Goal: Communication & Community: Ask a question

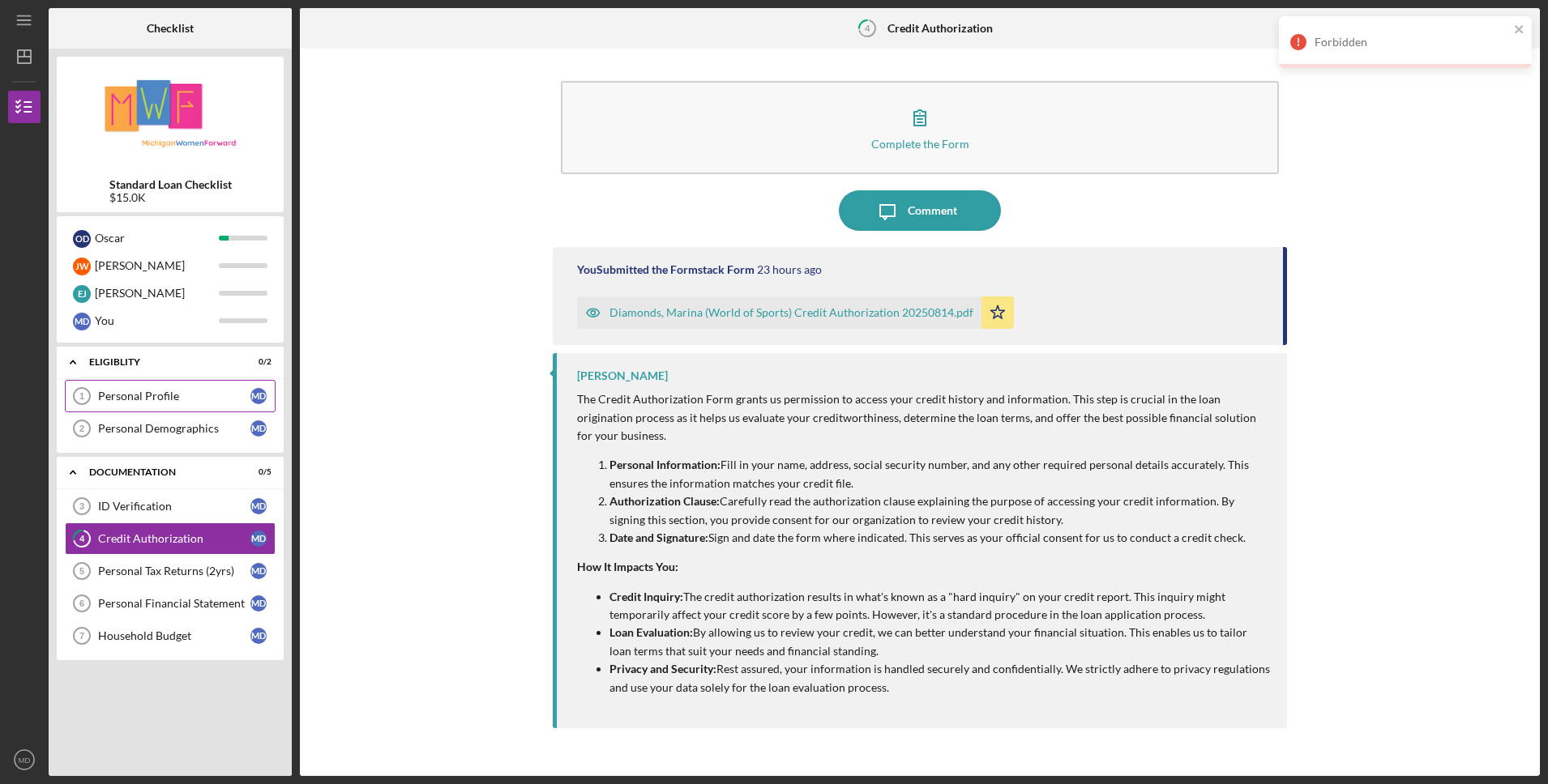
click at [174, 396] on div "Personal Profile" at bounding box center [174, 395] width 152 height 13
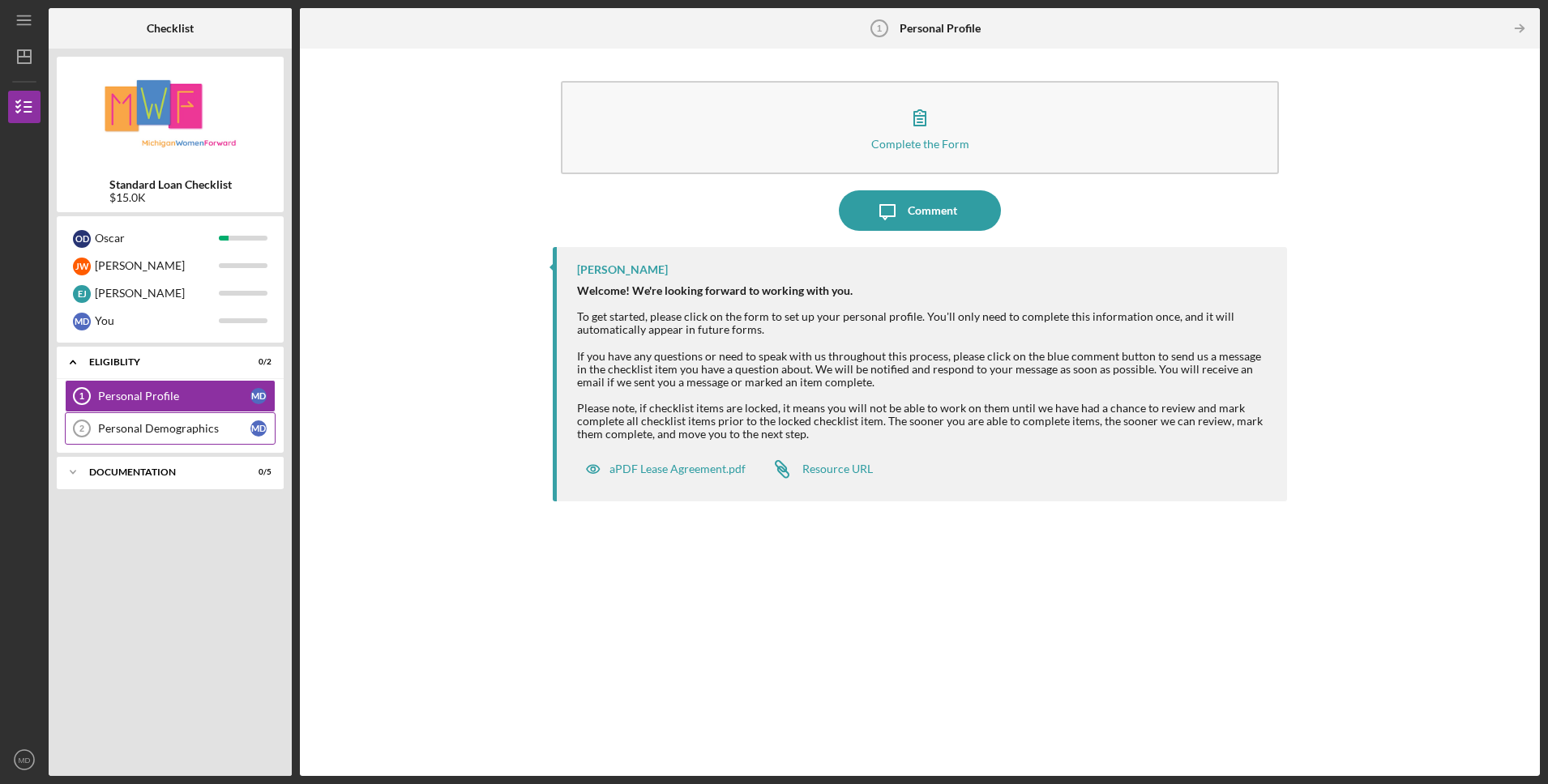
click at [141, 412] on link "Personal Demographics 2 Personal Demographics M D" at bounding box center [170, 428] width 211 height 32
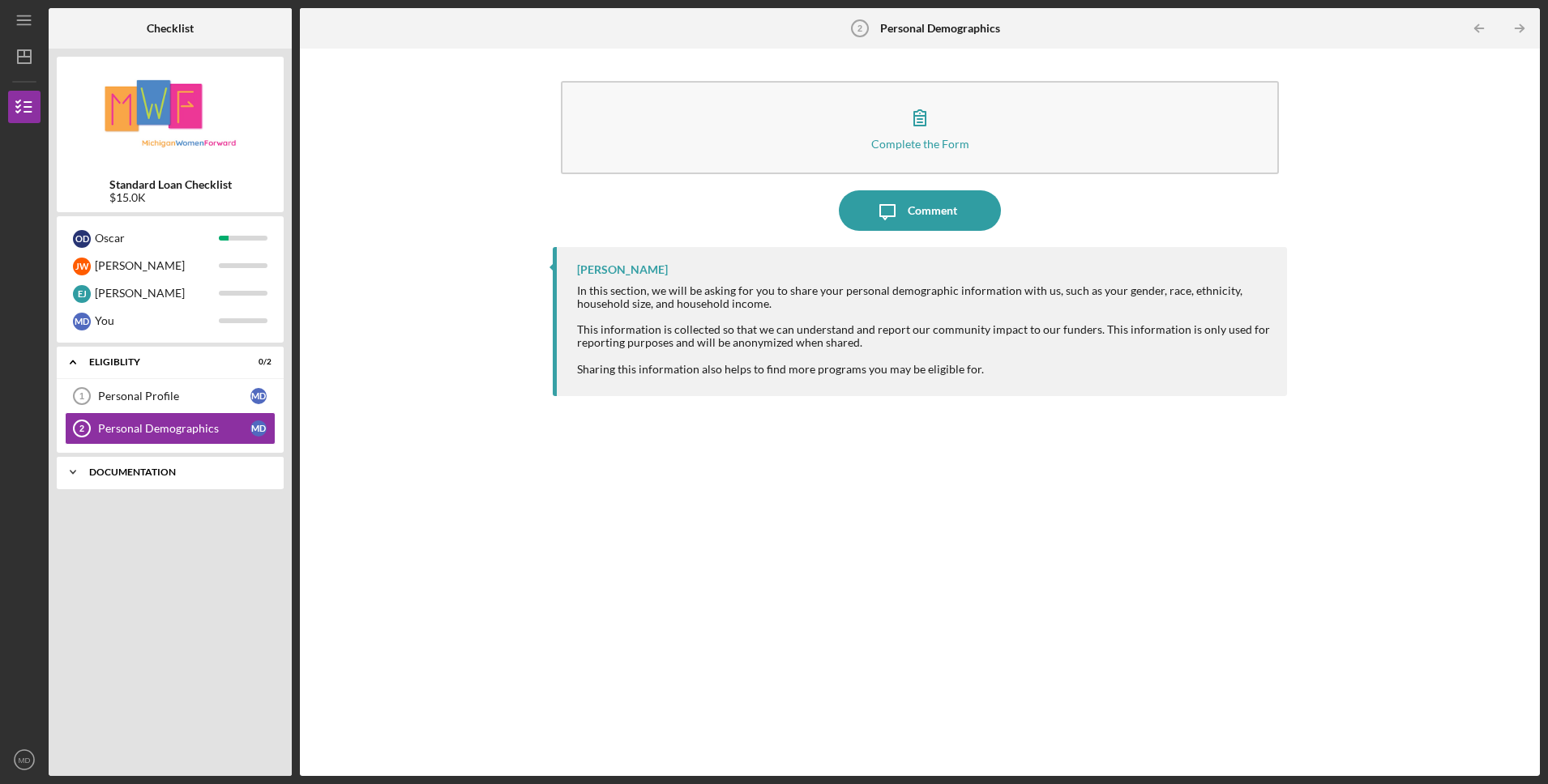
click at [152, 477] on div "Icon/Expander Documentation 0 / 5" at bounding box center [170, 472] width 227 height 32
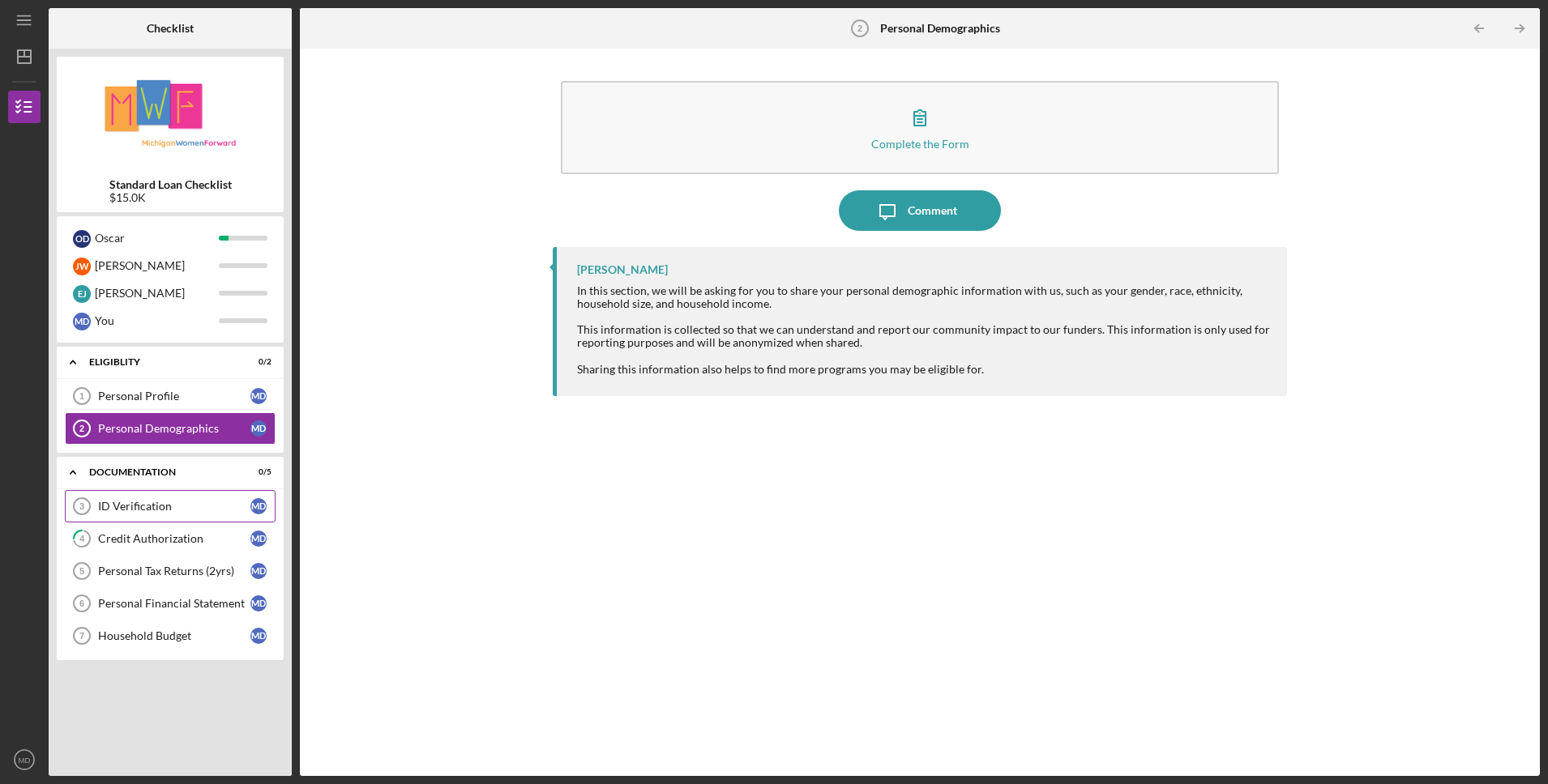
click at [158, 511] on div "ID Verification" at bounding box center [174, 505] width 152 height 13
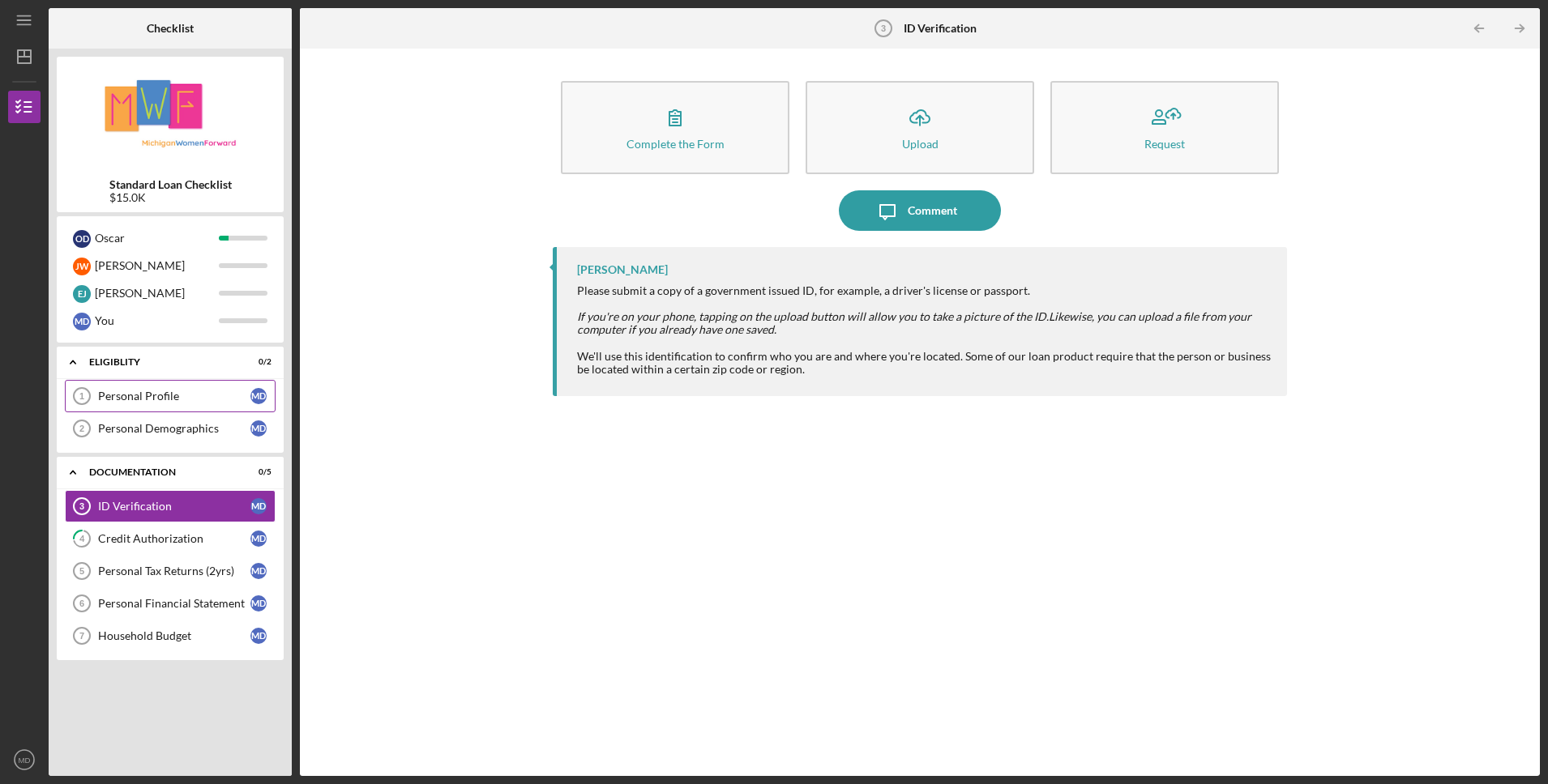
click at [164, 384] on link "Personal Profile 1 Personal Profile M D" at bounding box center [170, 395] width 211 height 32
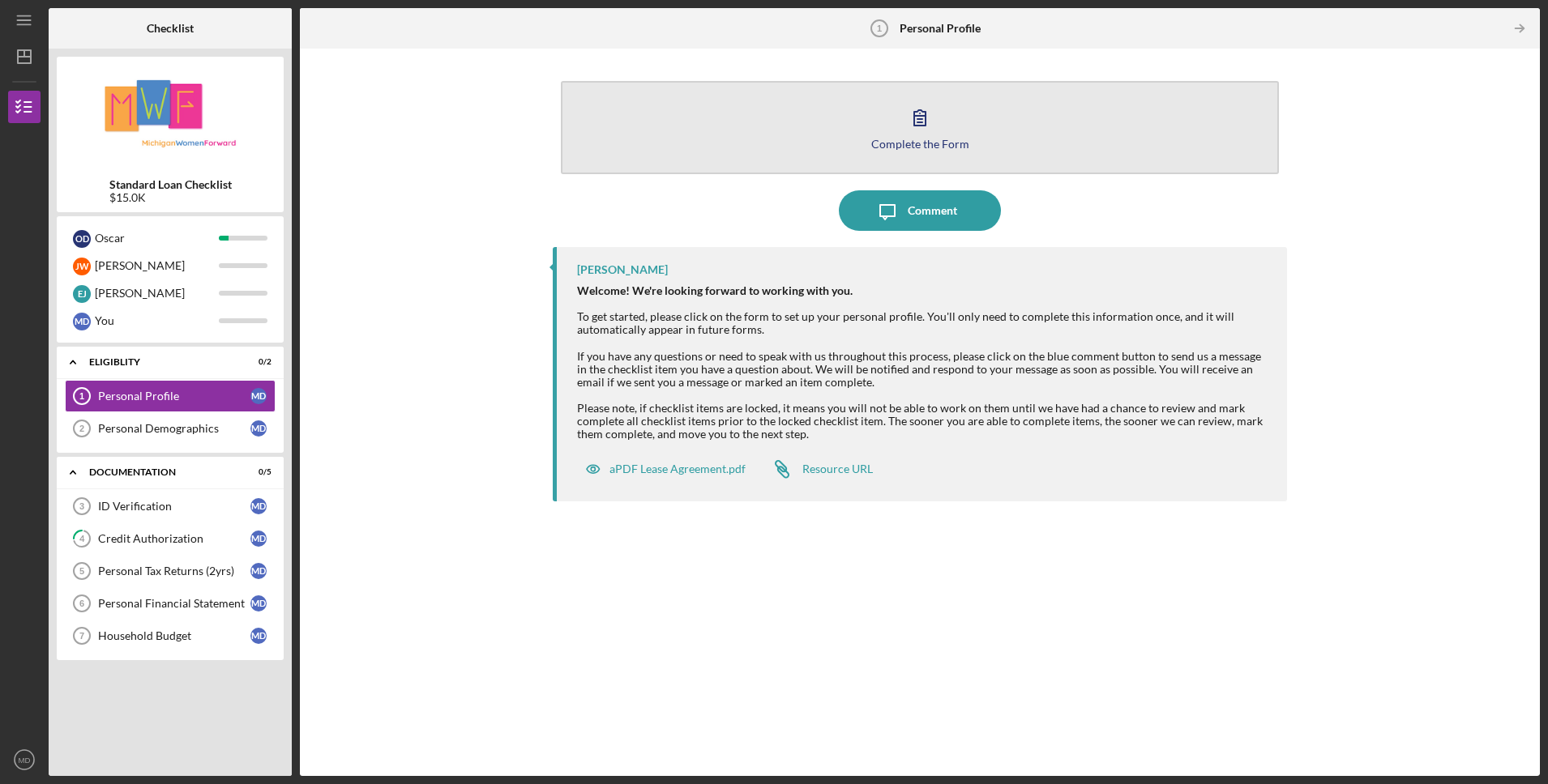
click at [925, 125] on icon "button" at bounding box center [919, 117] width 11 height 15
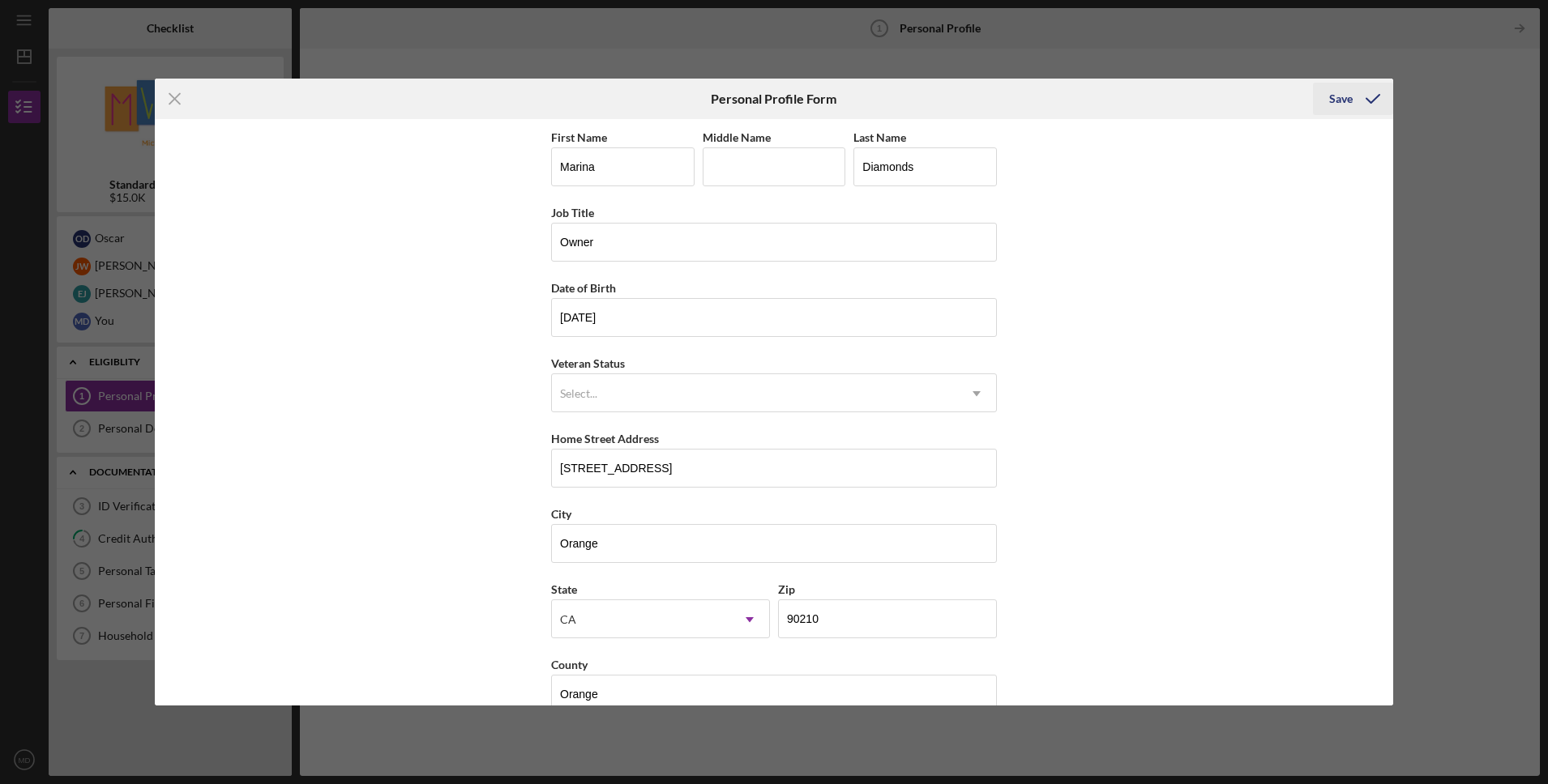
click at [1335, 95] on div "Save" at bounding box center [1341, 99] width 24 height 32
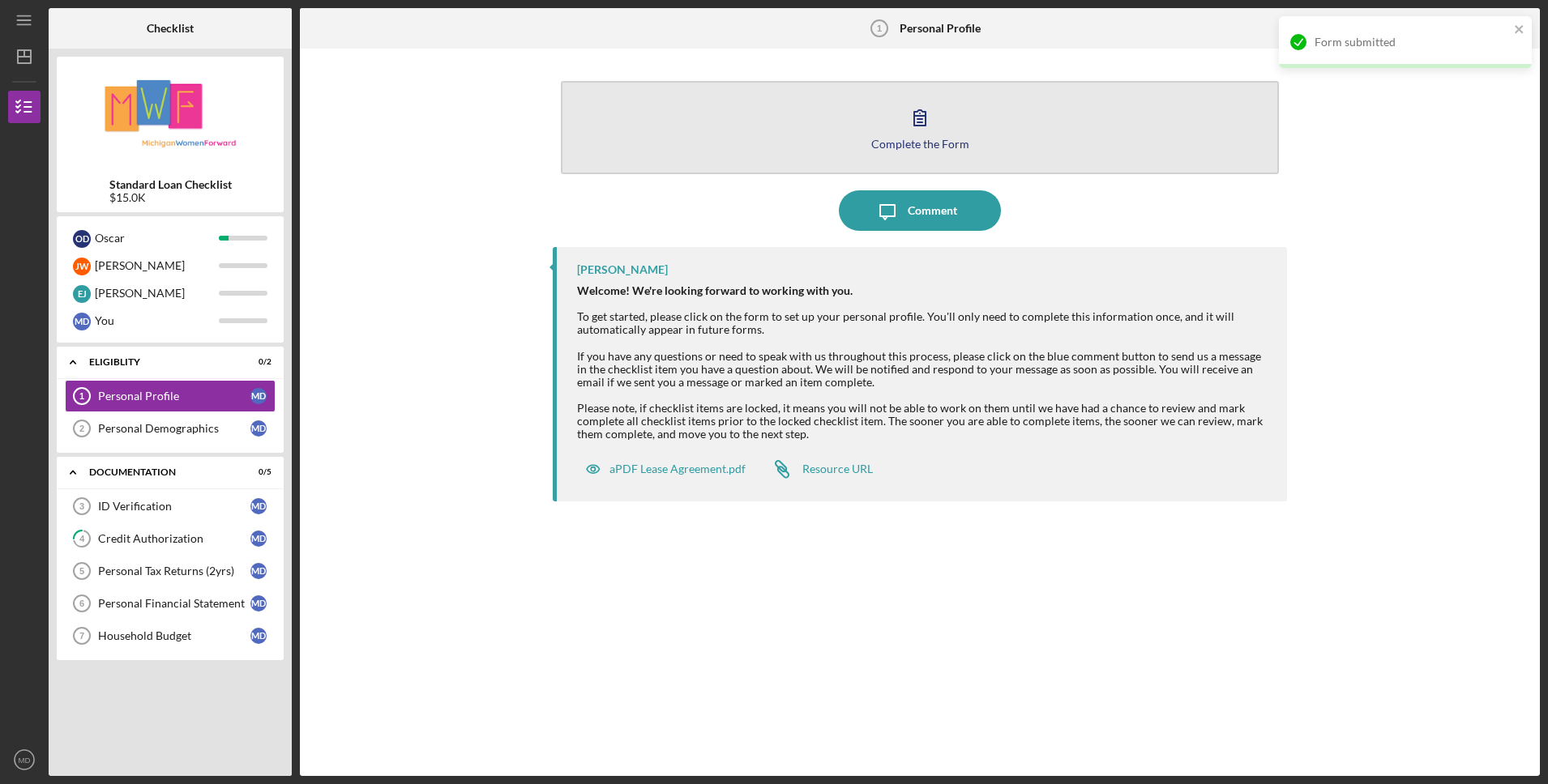
click at [936, 134] on icon "button" at bounding box center [919, 117] width 41 height 41
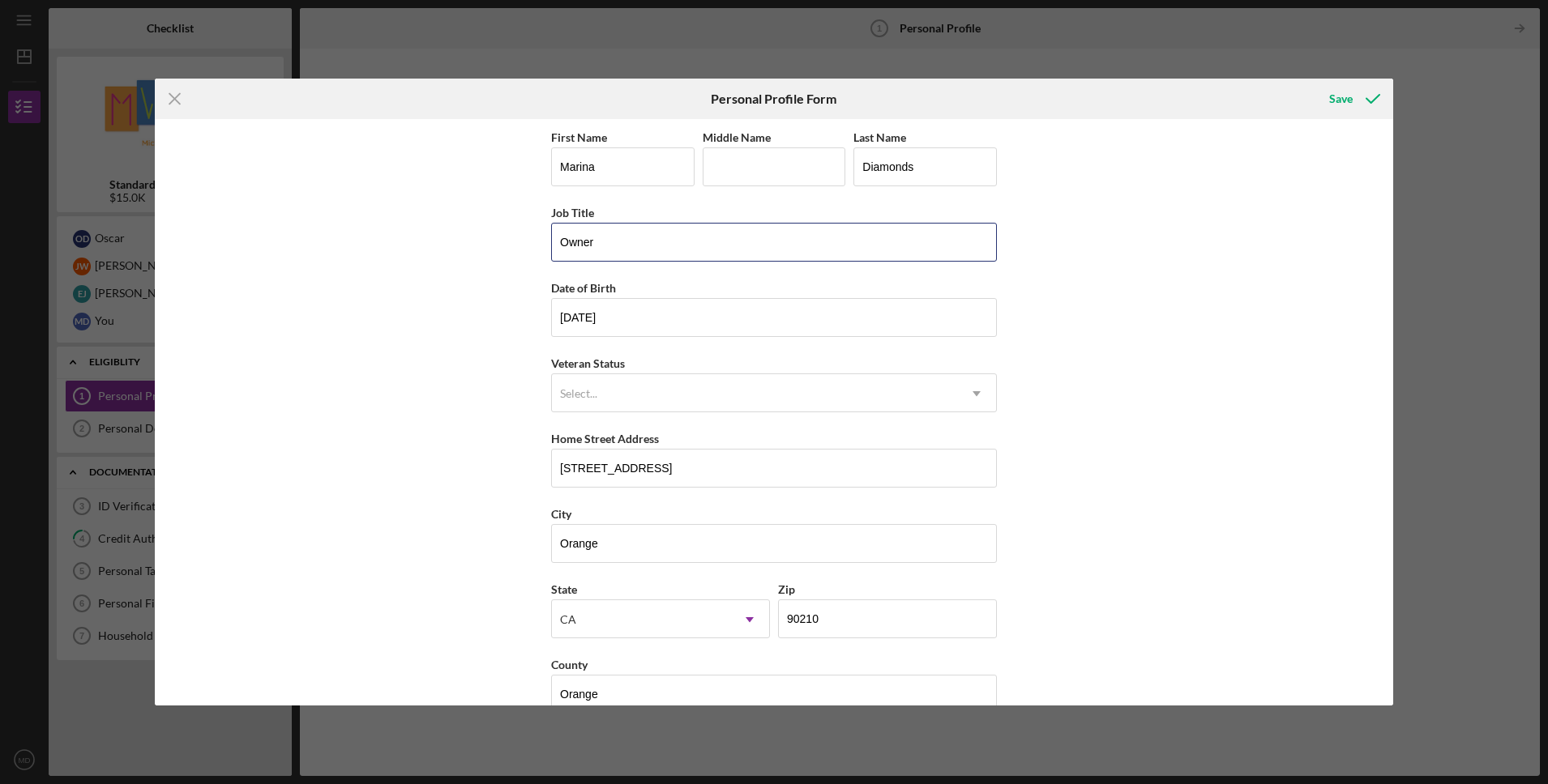
drag, startPoint x: 624, startPoint y: 245, endPoint x: 537, endPoint y: 241, distance: 87.1
click at [537, 241] on div "First Name [PERSON_NAME] Middle Name Last Name Diamonds Job Title Owner Date of…" at bounding box center [774, 411] width 1238 height 586
type input "Manager"
click at [1360, 94] on icon "submit" at bounding box center [1373, 99] width 41 height 41
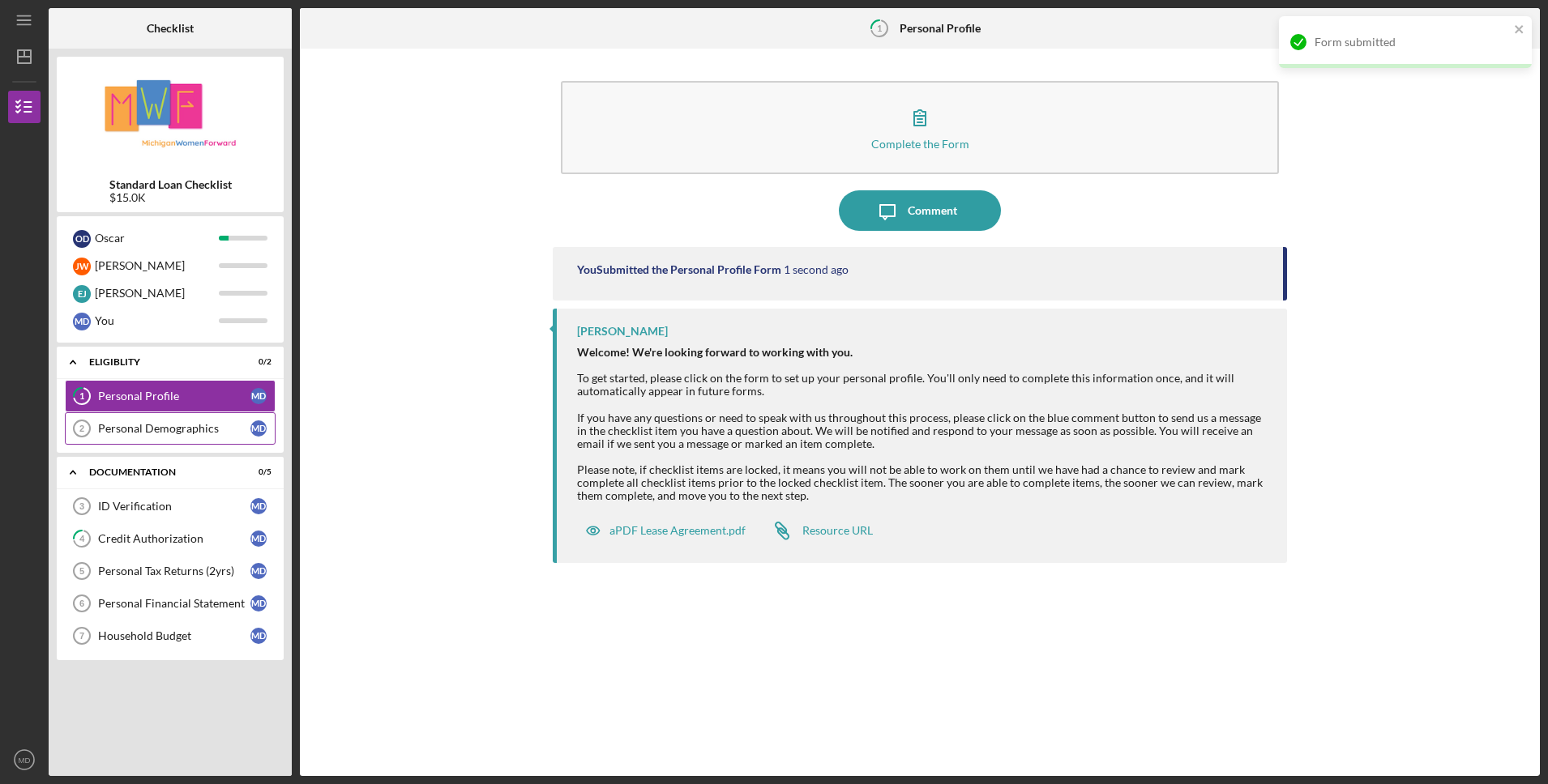
click at [152, 430] on div "Personal Demographics" at bounding box center [174, 428] width 152 height 13
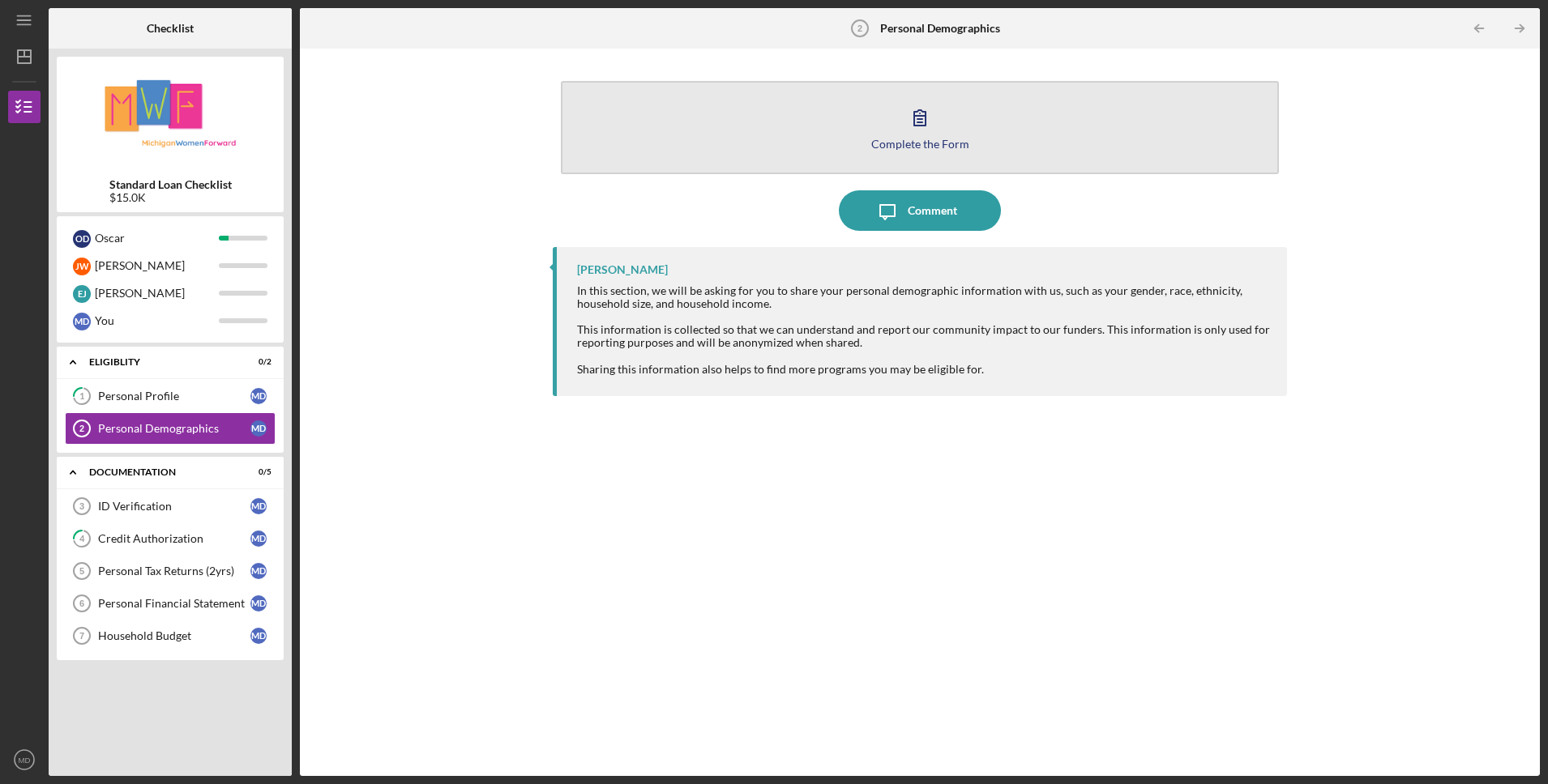
click at [917, 126] on icon "button" at bounding box center [919, 117] width 11 height 15
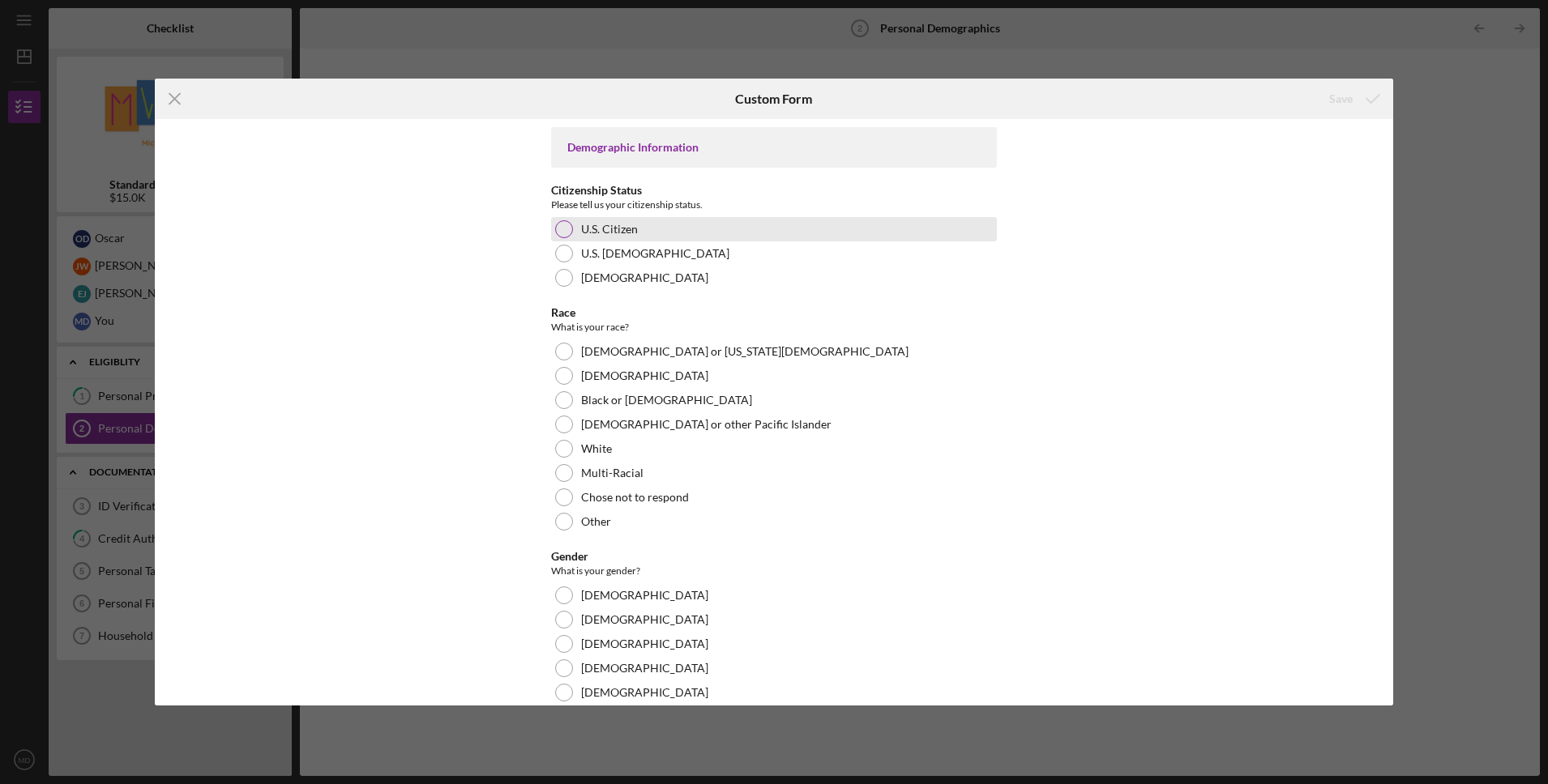
click at [562, 233] on div at bounding box center [565, 230] width 18 height 18
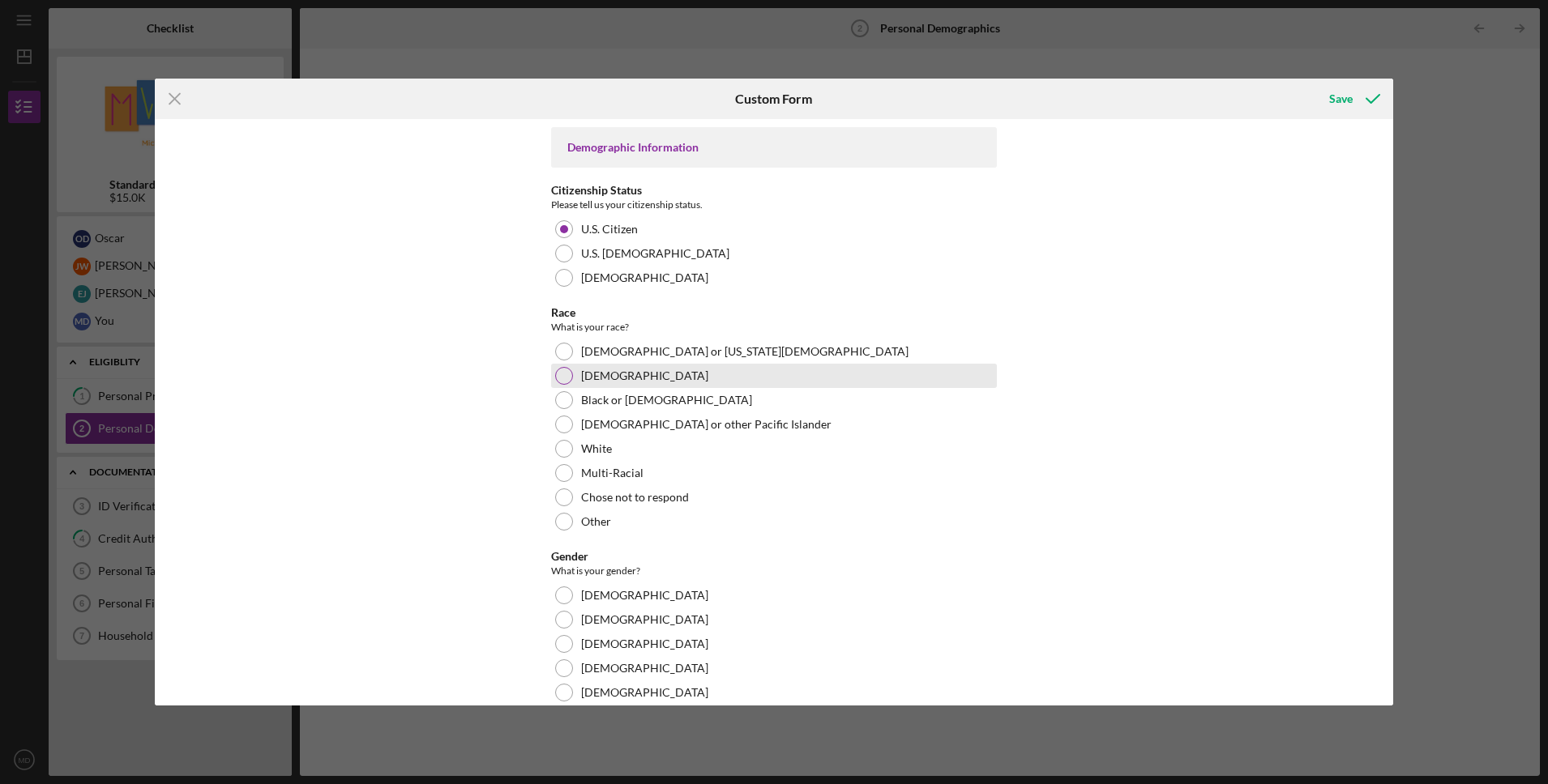
click at [568, 375] on div at bounding box center [565, 376] width 18 height 18
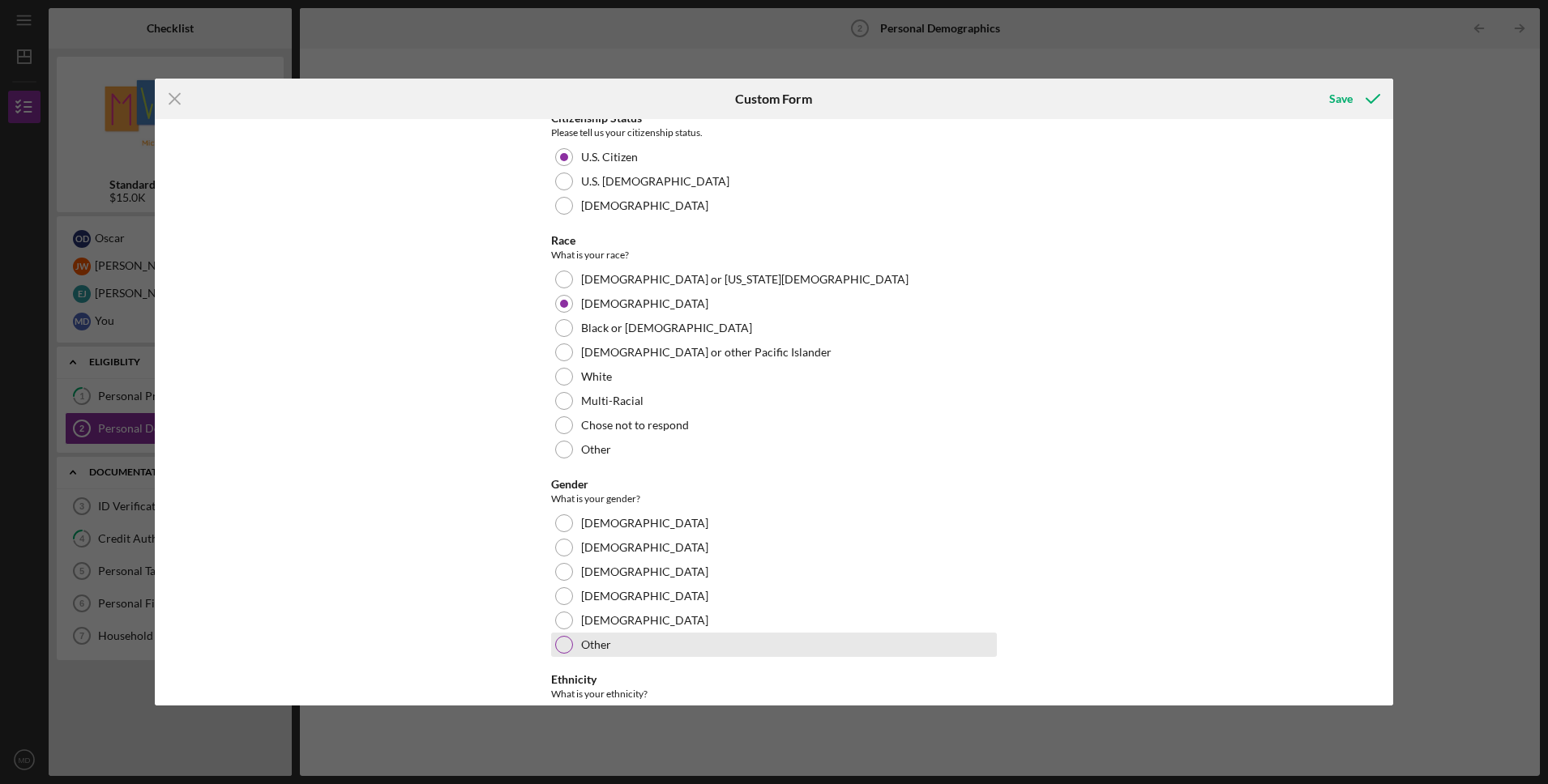
scroll to position [141, 0]
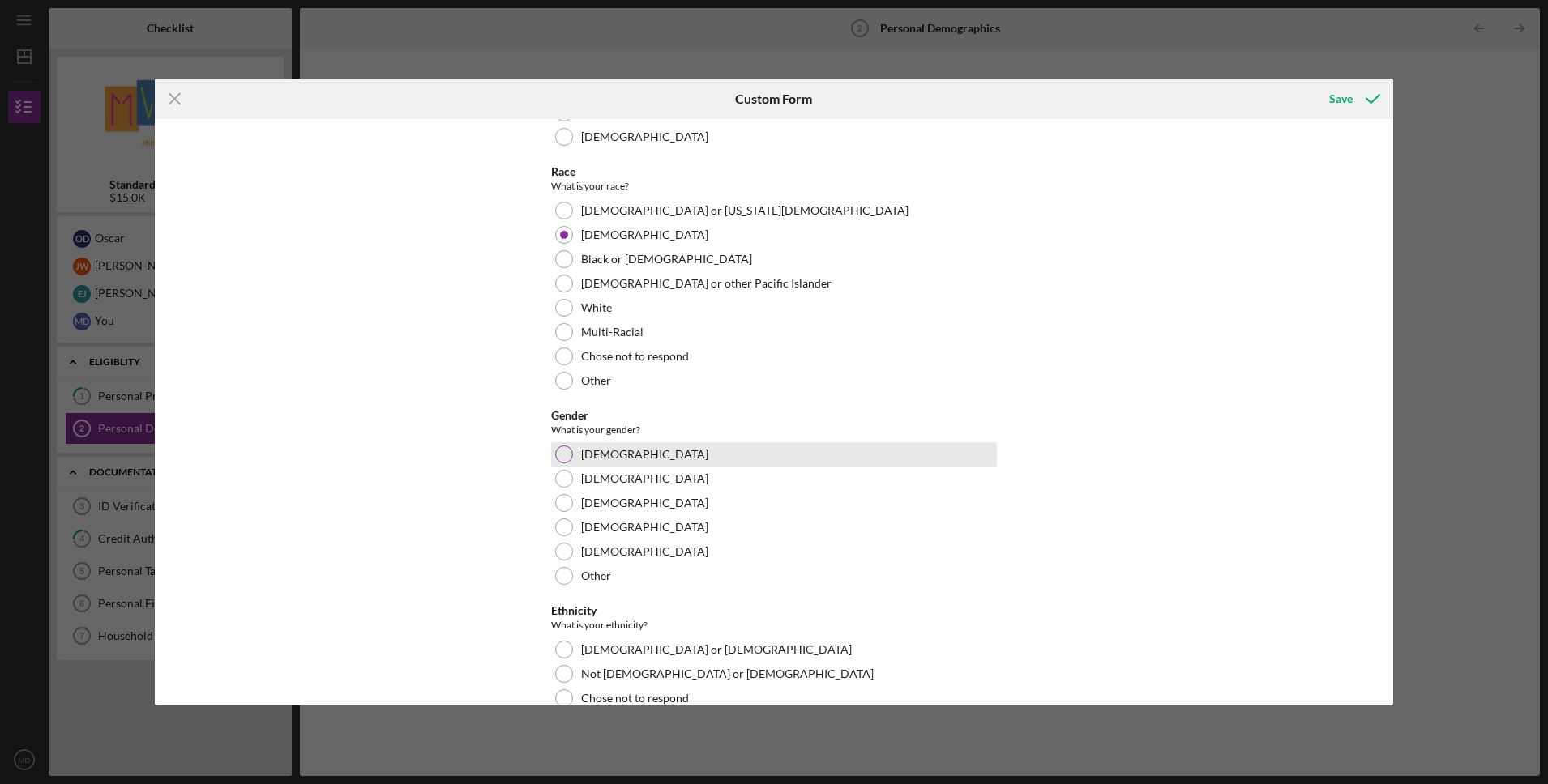
click at [568, 452] on div at bounding box center [565, 454] width 18 height 18
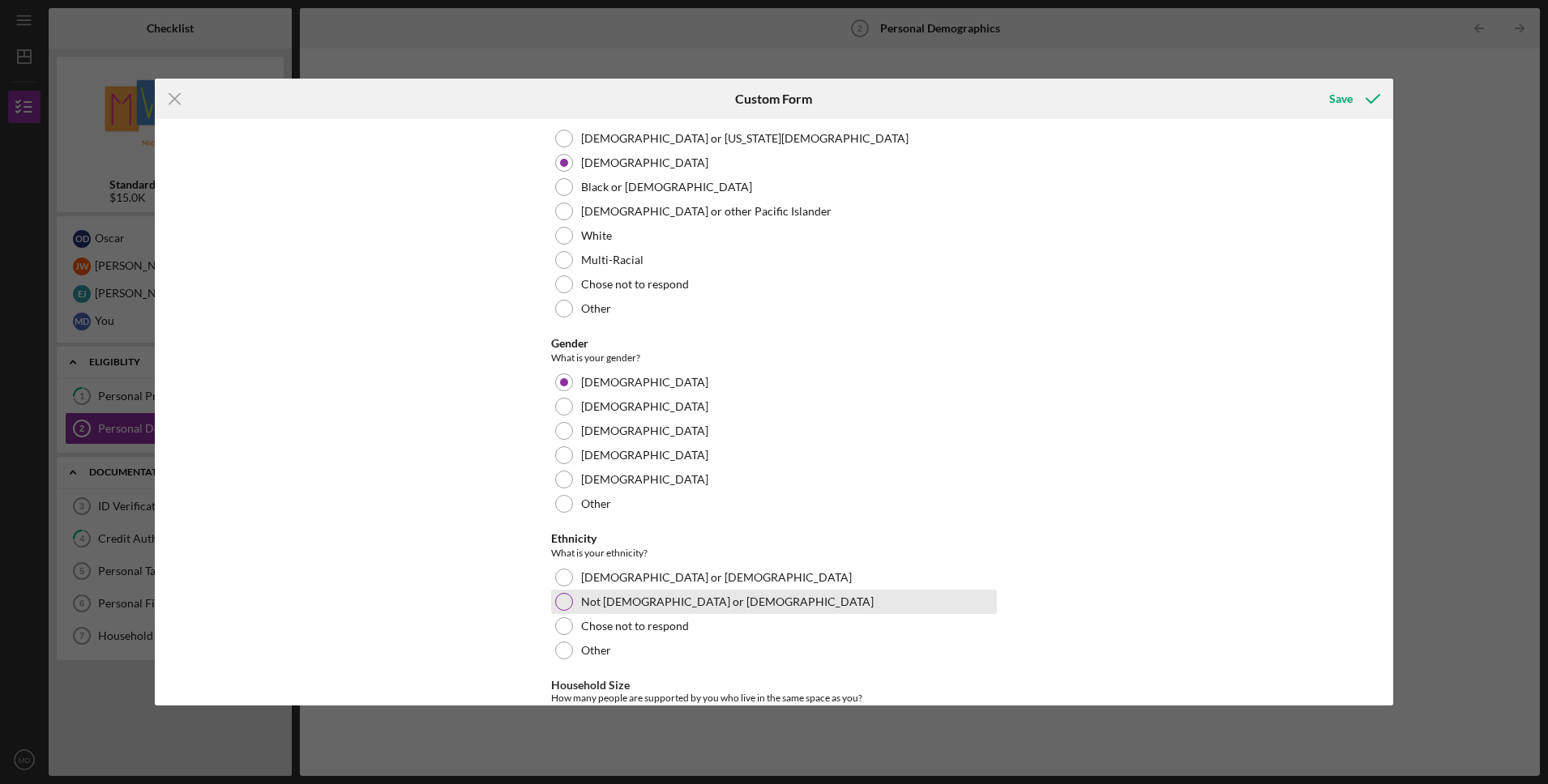
scroll to position [291, 0]
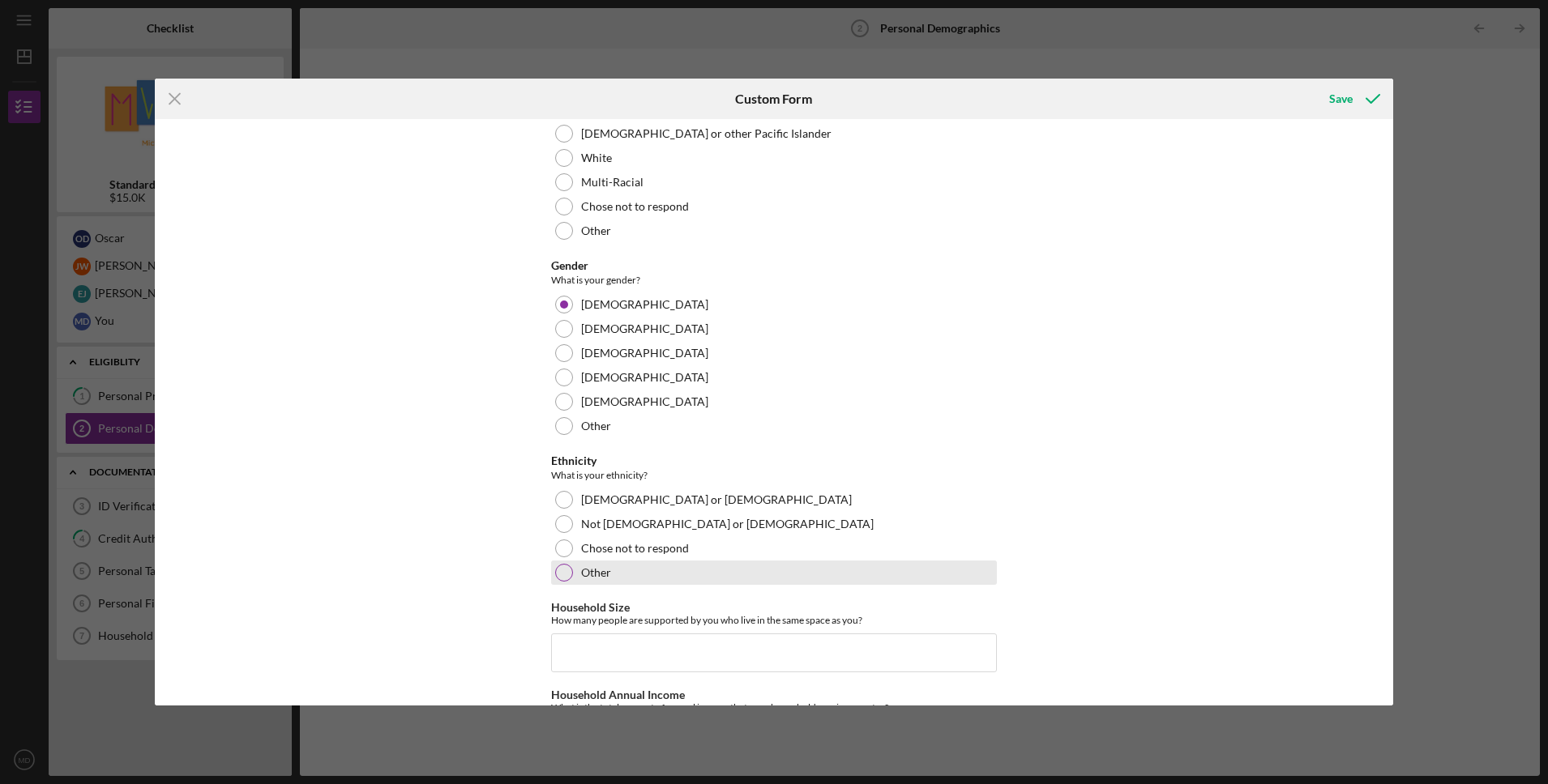
click at [563, 576] on div at bounding box center [565, 572] width 18 height 18
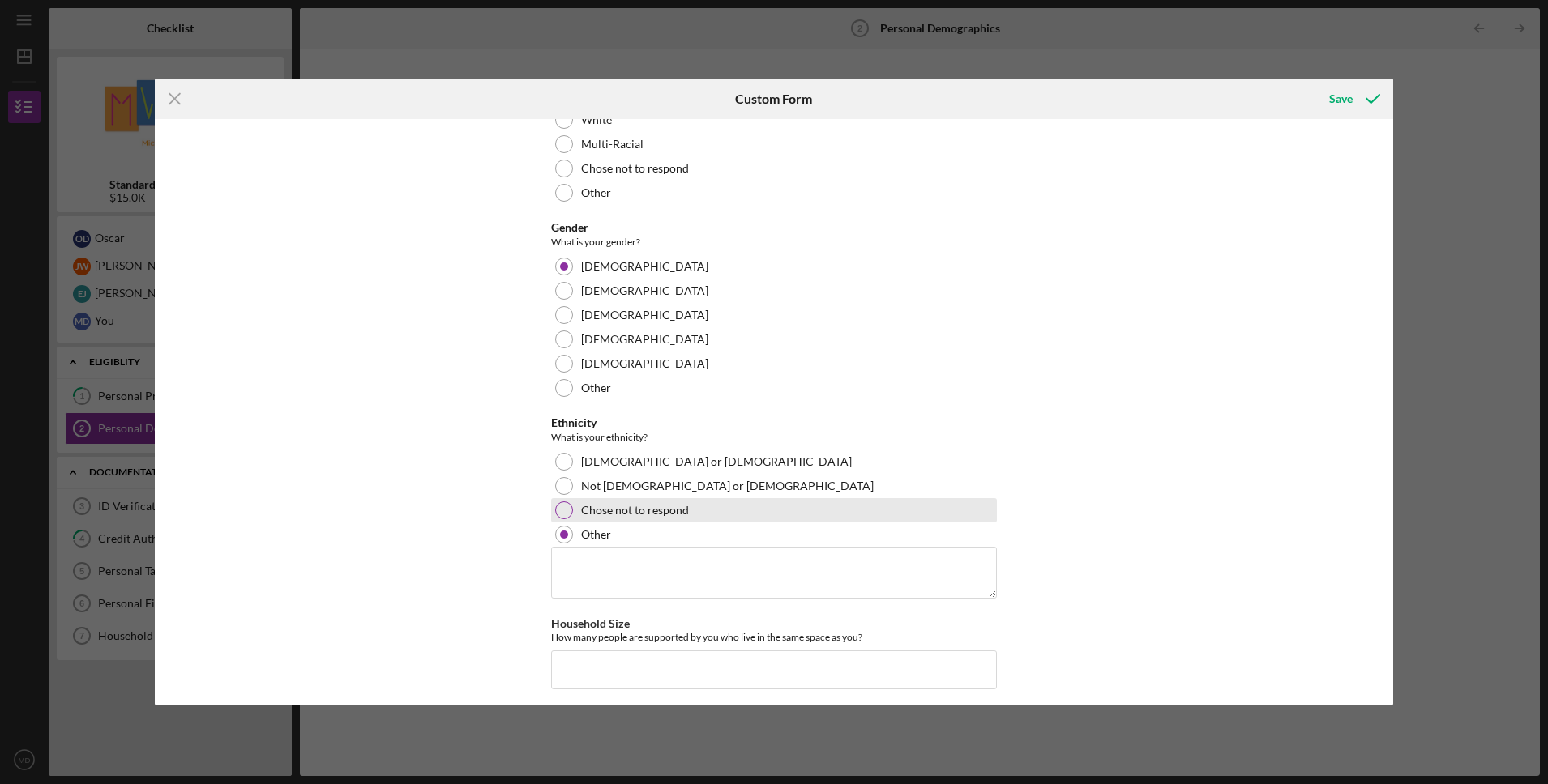
scroll to position [330, 0]
click at [563, 511] on div at bounding box center [565, 509] width 18 height 18
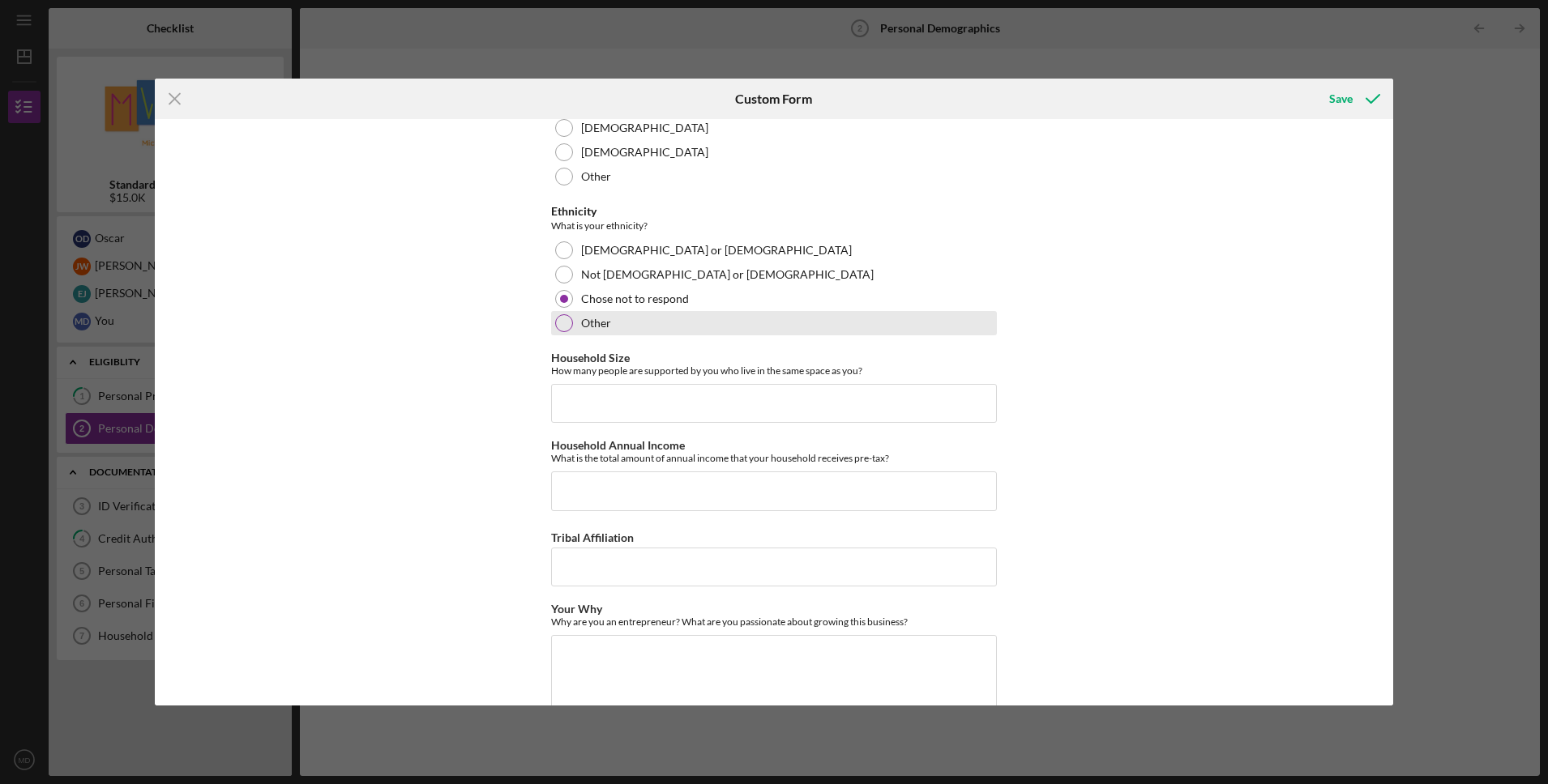
scroll to position [759, 0]
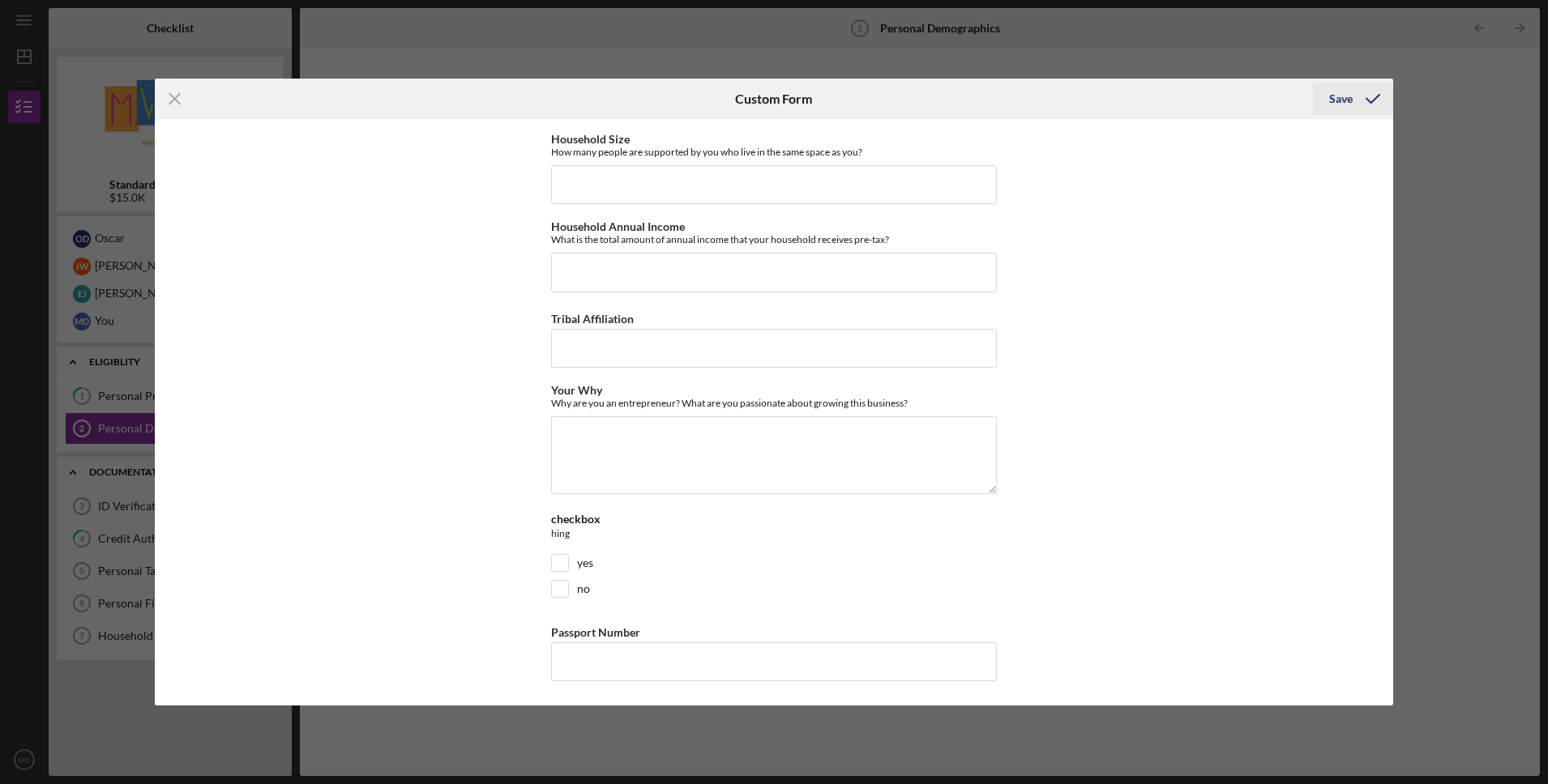
click at [1339, 98] on div "Save" at bounding box center [1341, 99] width 24 height 32
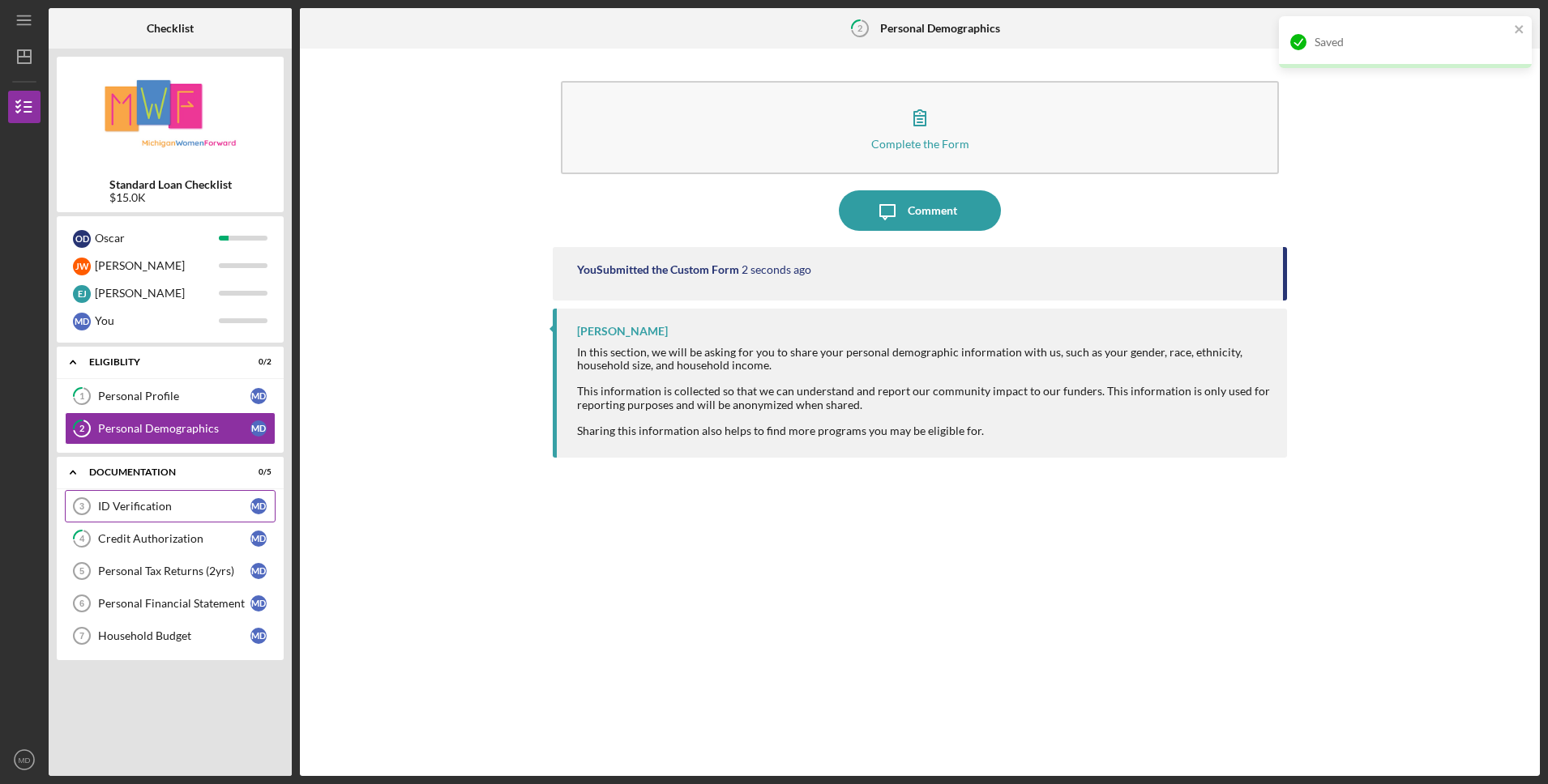
click at [137, 512] on div "ID Verification" at bounding box center [174, 505] width 152 height 13
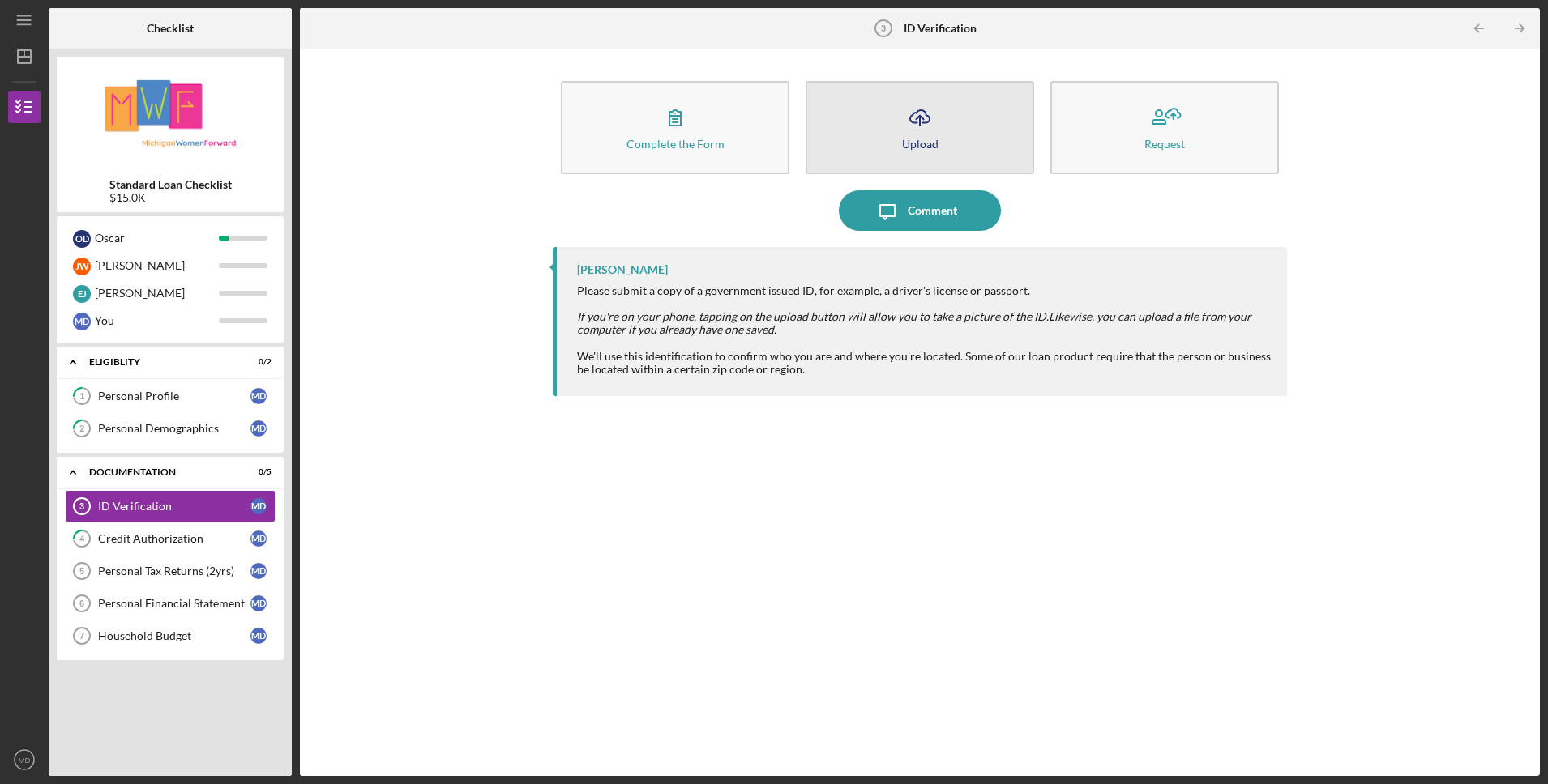
click at [939, 130] on button "Icon/Upload Upload" at bounding box center [919, 127] width 229 height 93
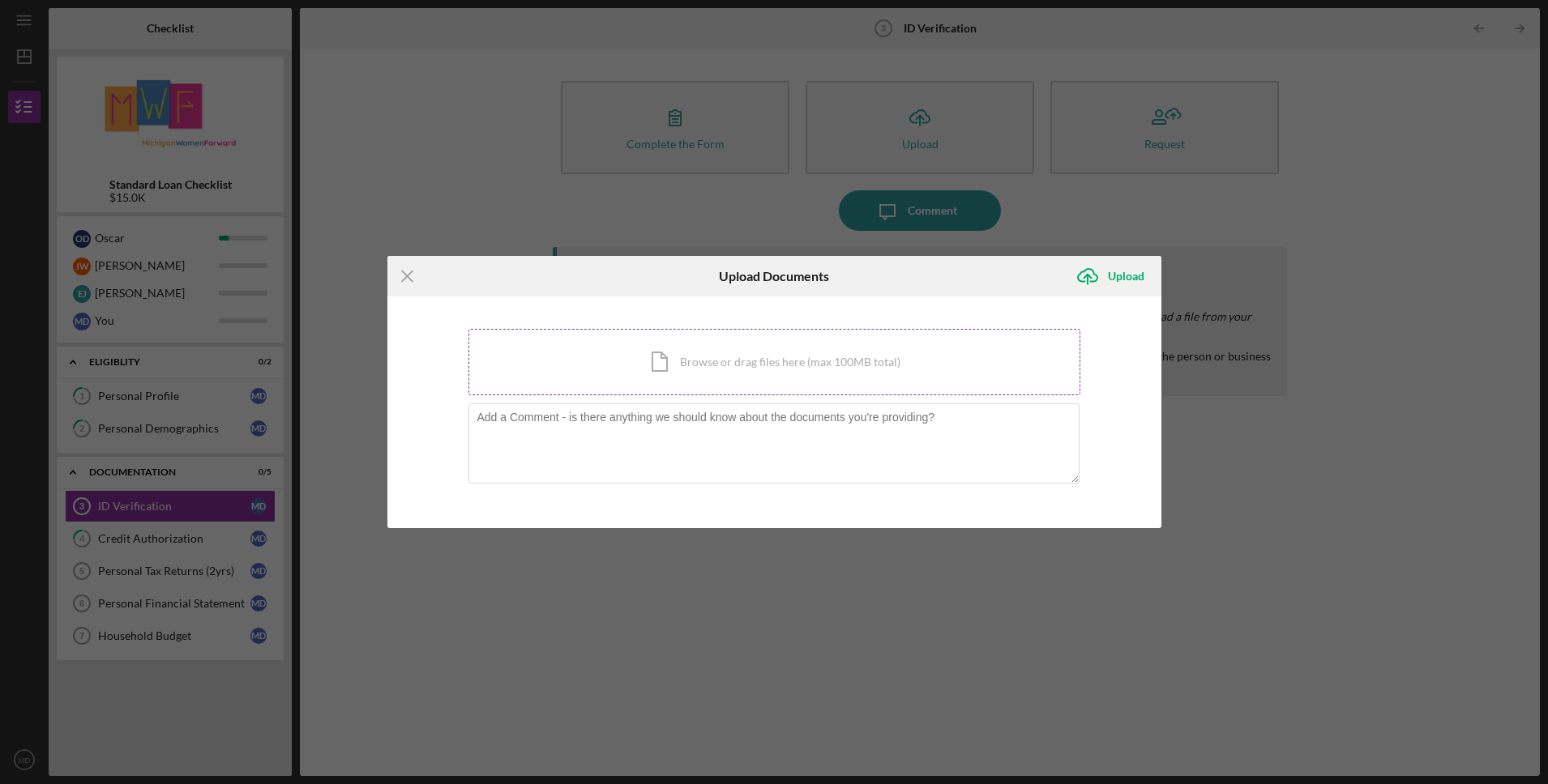
click at [741, 349] on div "Icon/Document Browse or drag files here (max 100MB total) Tap to choose files o…" at bounding box center [774, 362] width 612 height 66
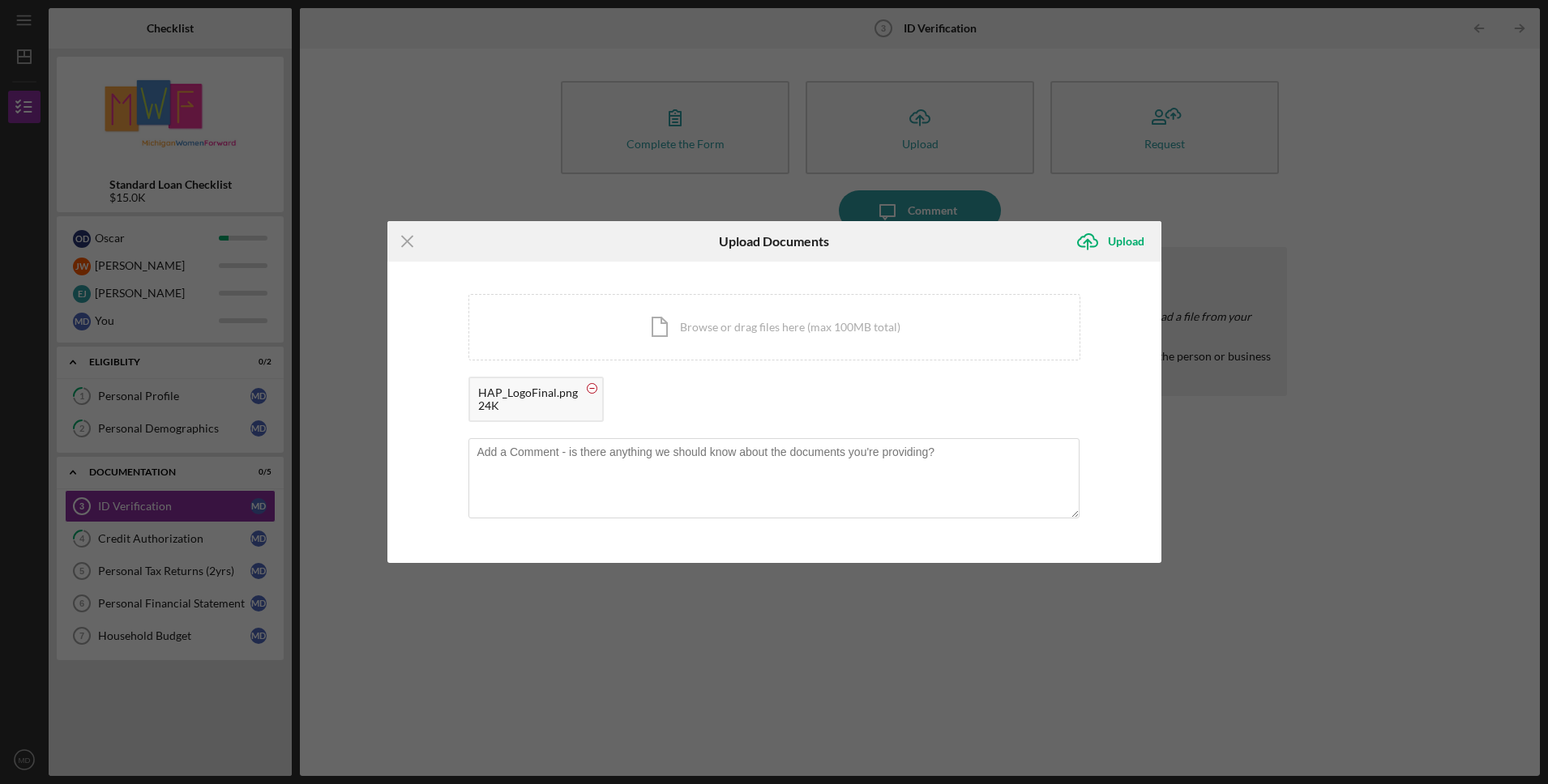
click at [587, 390] on circle at bounding box center [592, 389] width 10 height 10
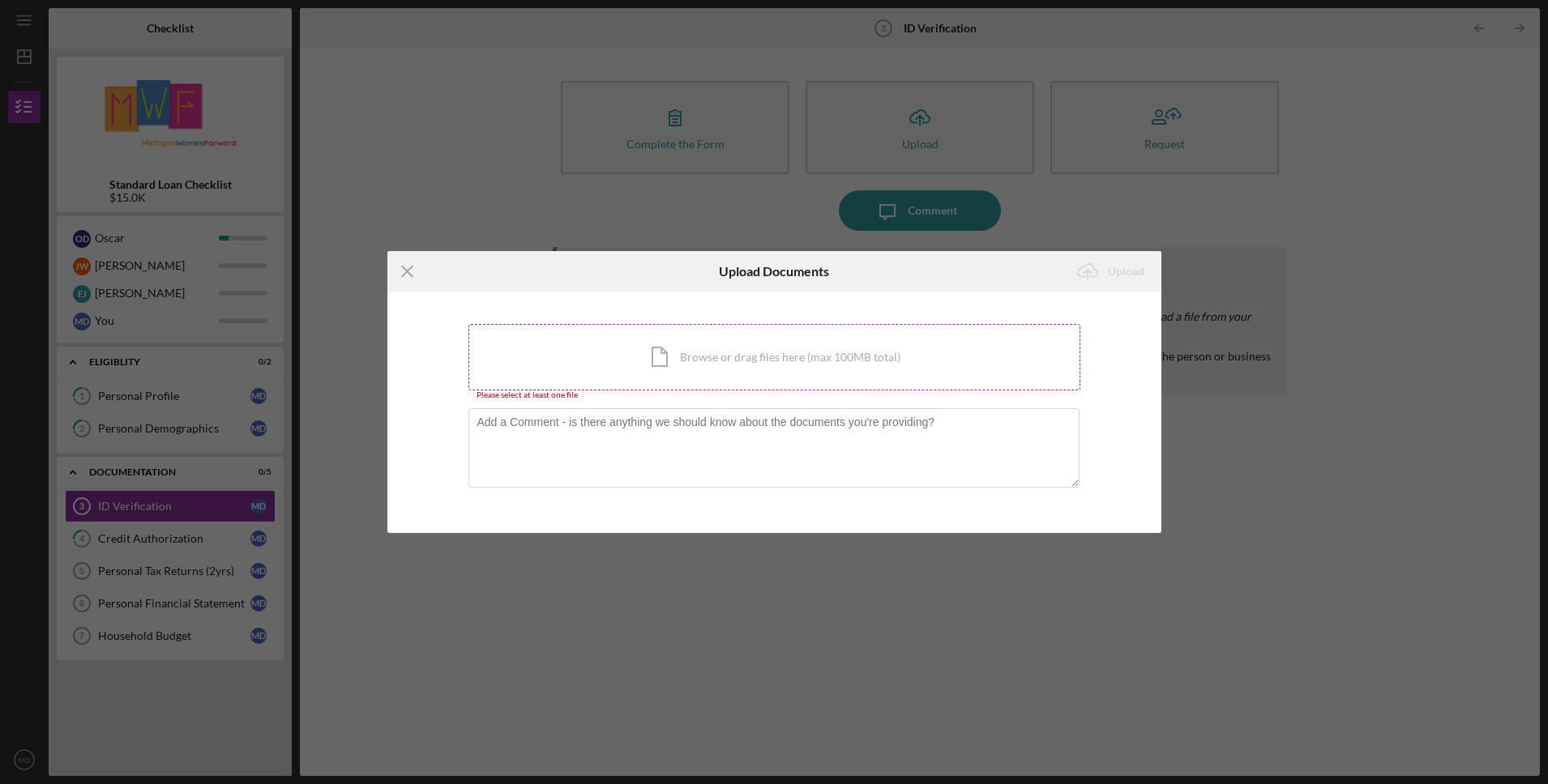
click at [716, 350] on div "Icon/Document Browse or drag files here (max 100MB total) Tap to choose files o…" at bounding box center [774, 357] width 612 height 66
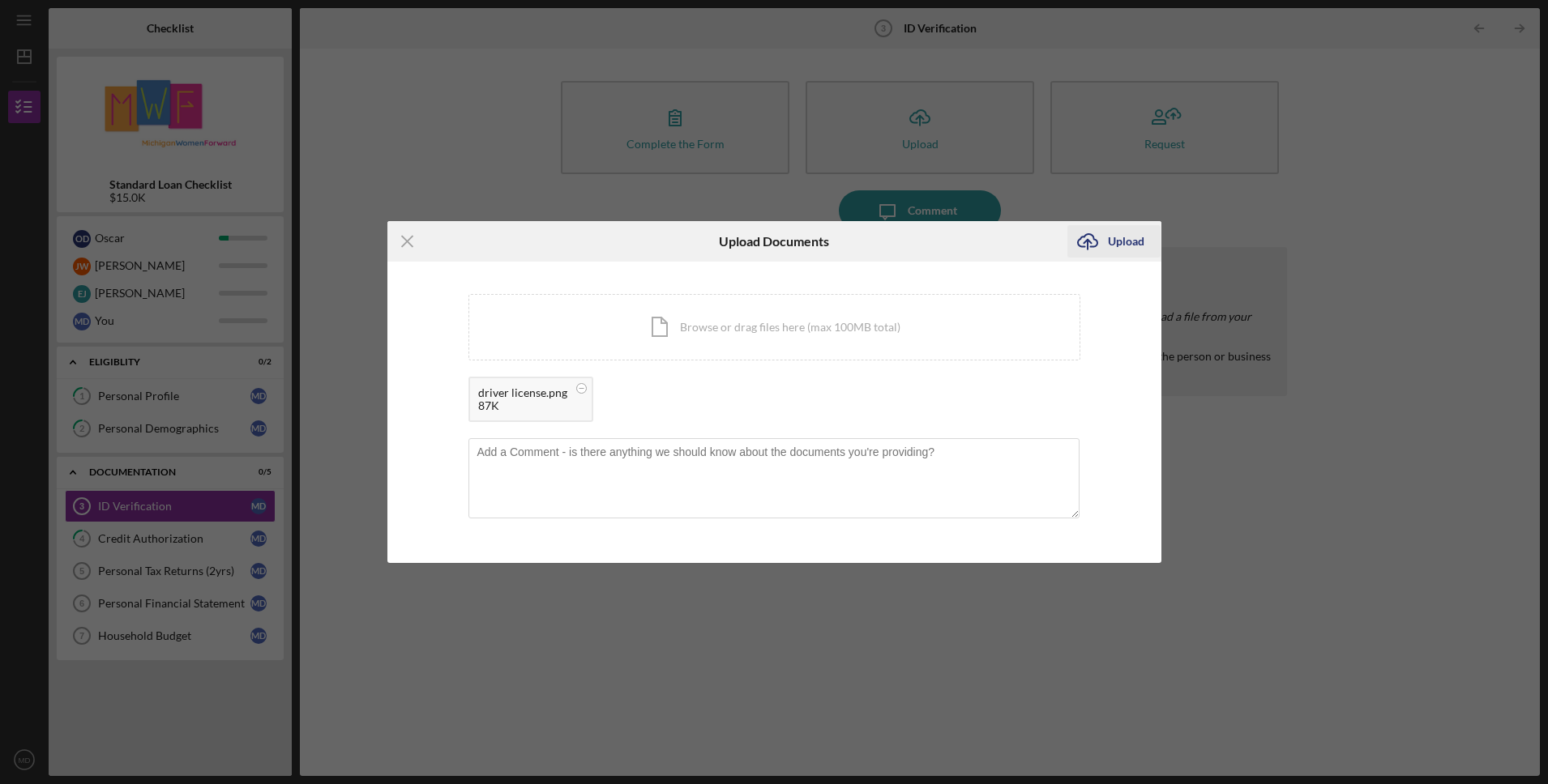
click at [1105, 250] on icon "Icon/Upload" at bounding box center [1087, 241] width 41 height 41
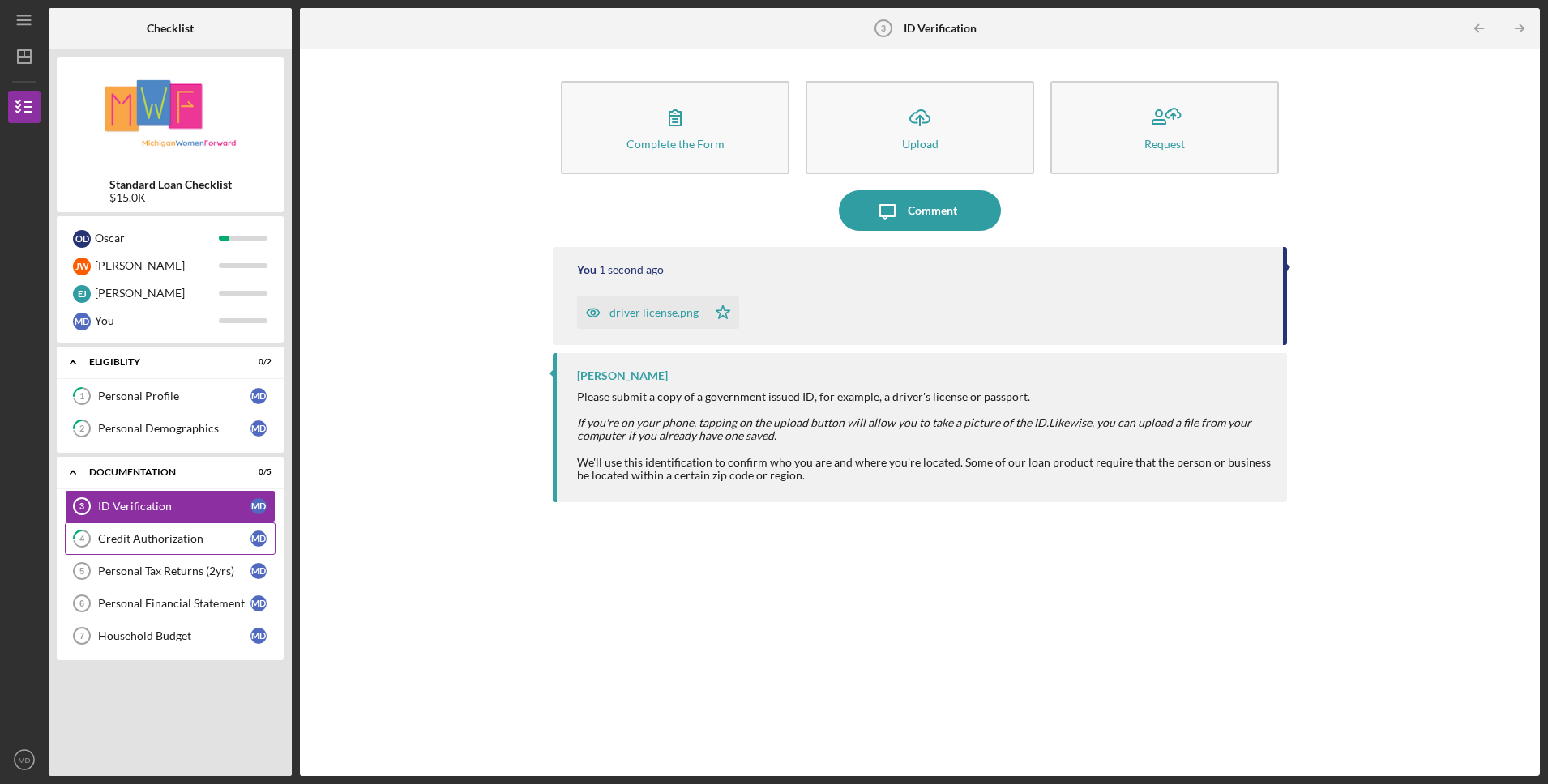
click at [145, 537] on div "Credit Authorization" at bounding box center [174, 538] width 152 height 13
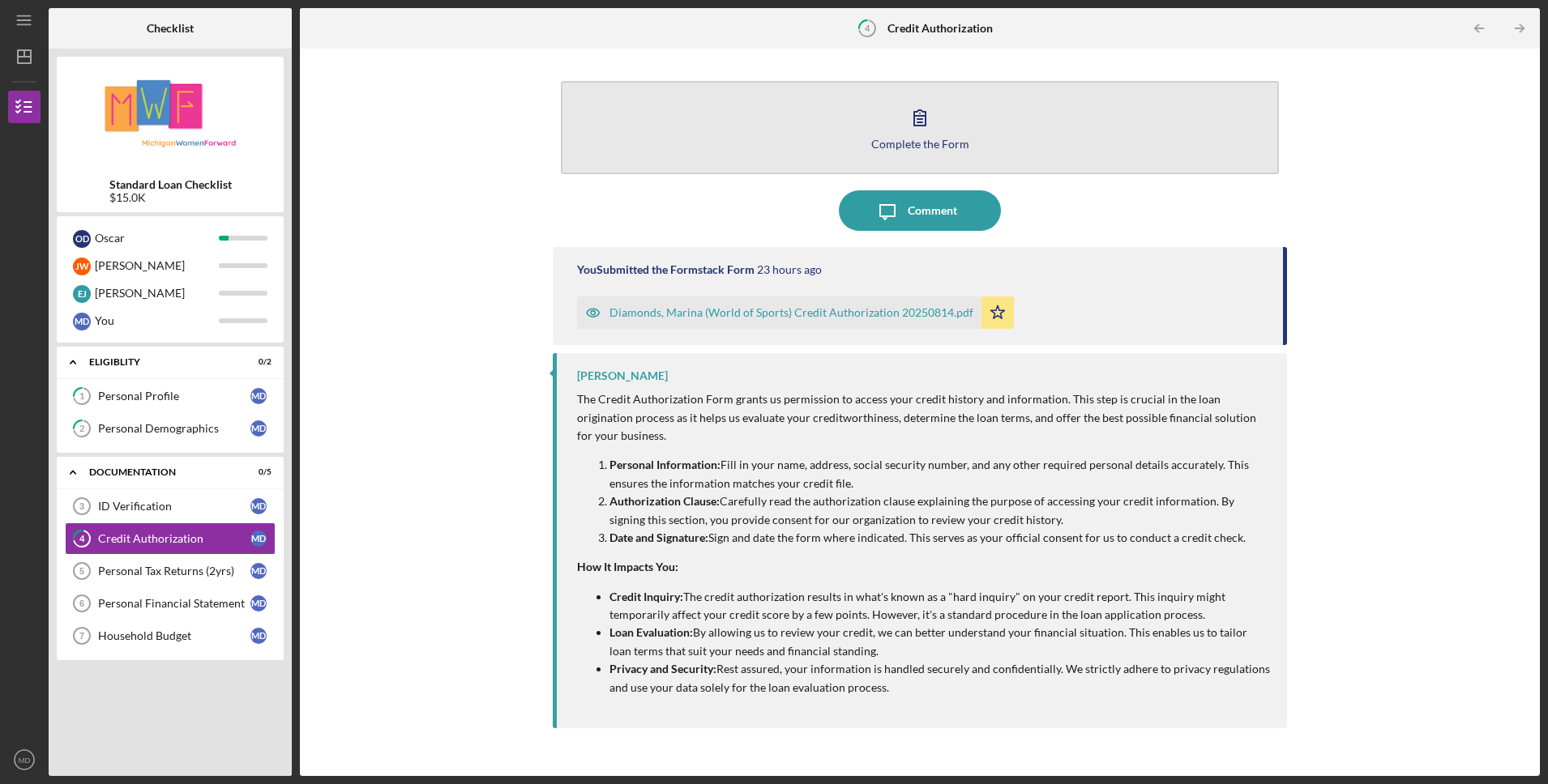
click at [920, 121] on icon "button" at bounding box center [919, 117] width 41 height 41
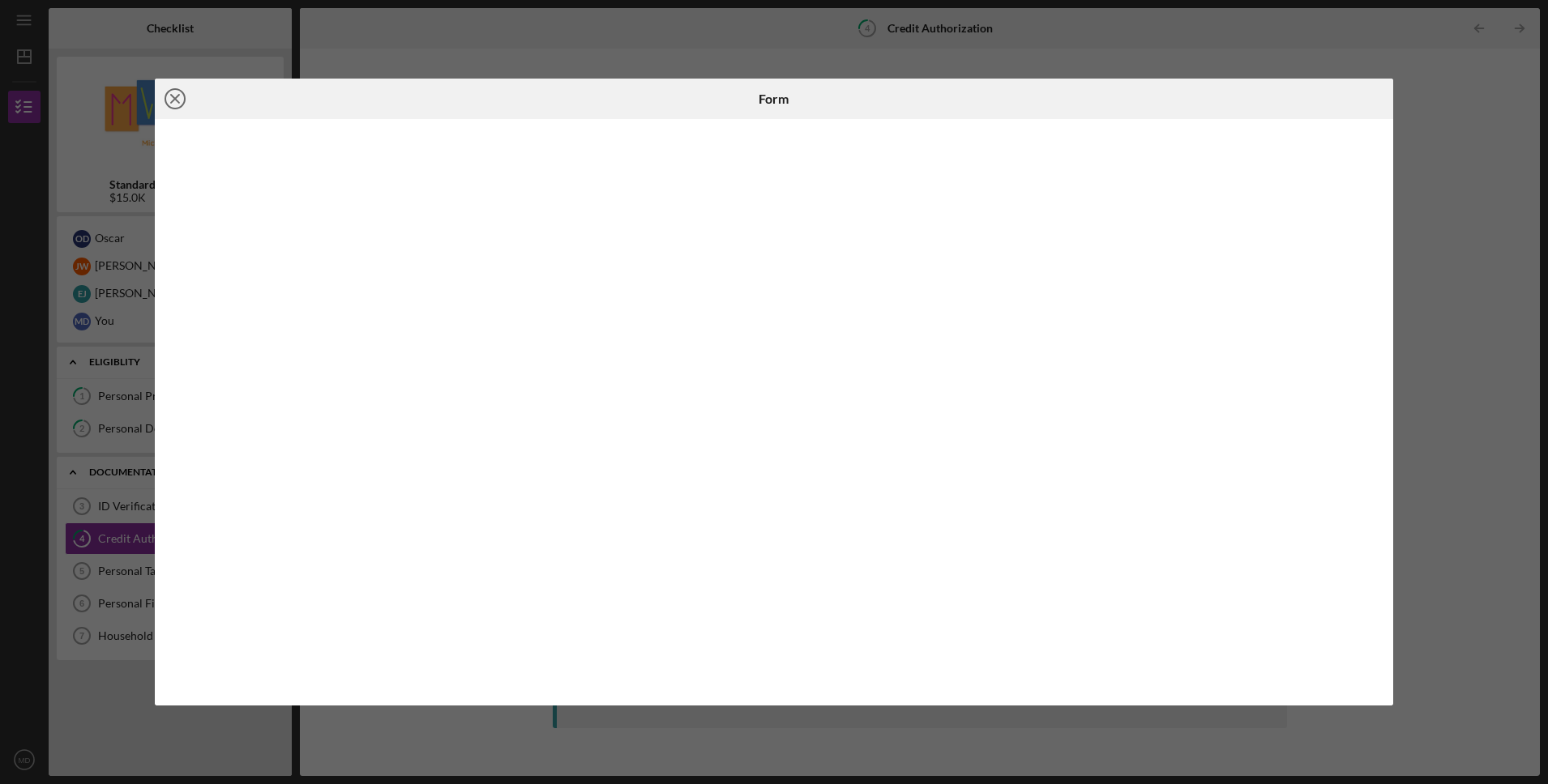
click at [176, 103] on icon "Icon/Close" at bounding box center [175, 99] width 41 height 41
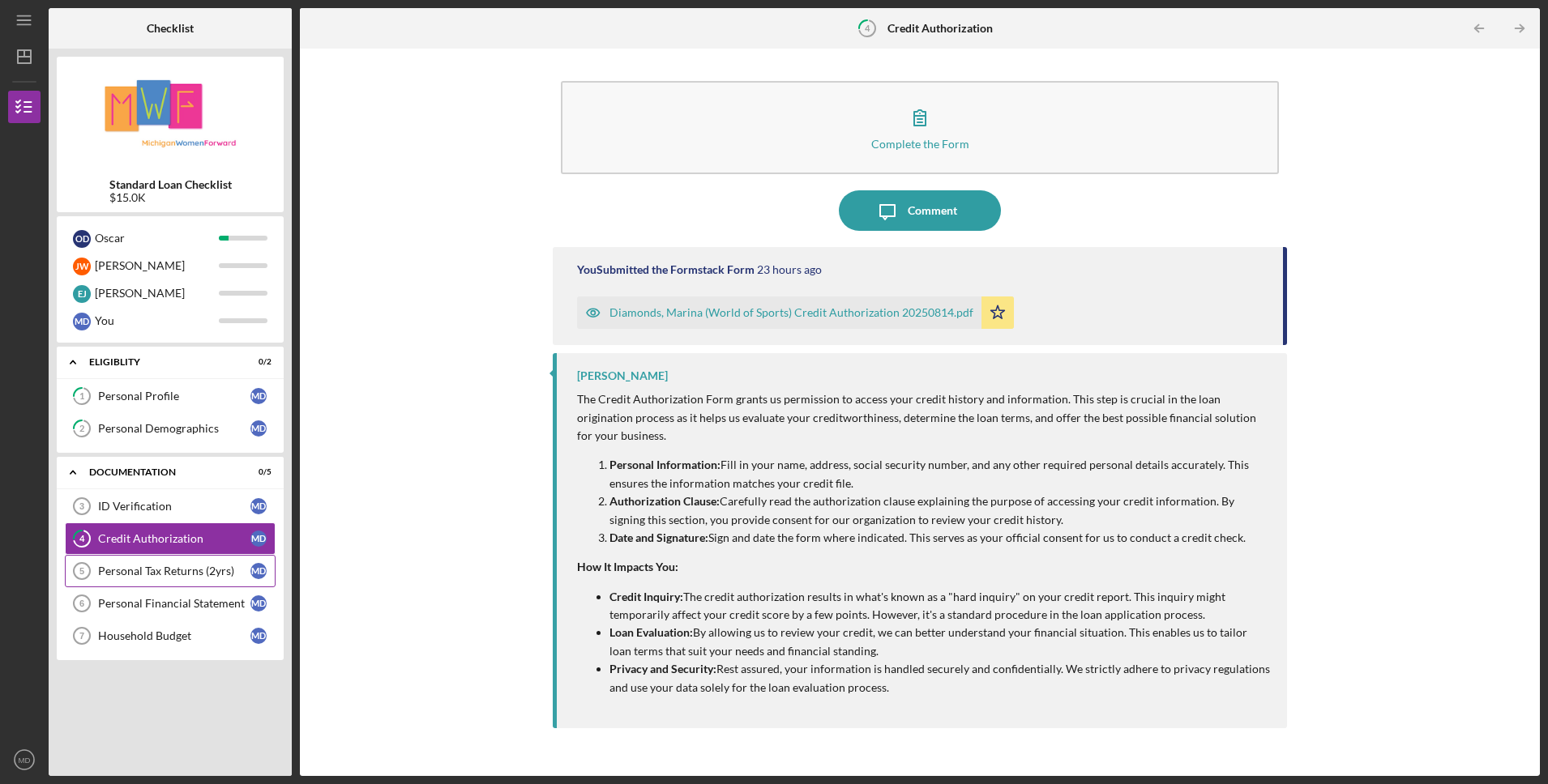
click at [195, 580] on link "Personal Tax Returns (2yrs) 5 Personal Tax Returns (2yrs) M D" at bounding box center [170, 571] width 211 height 32
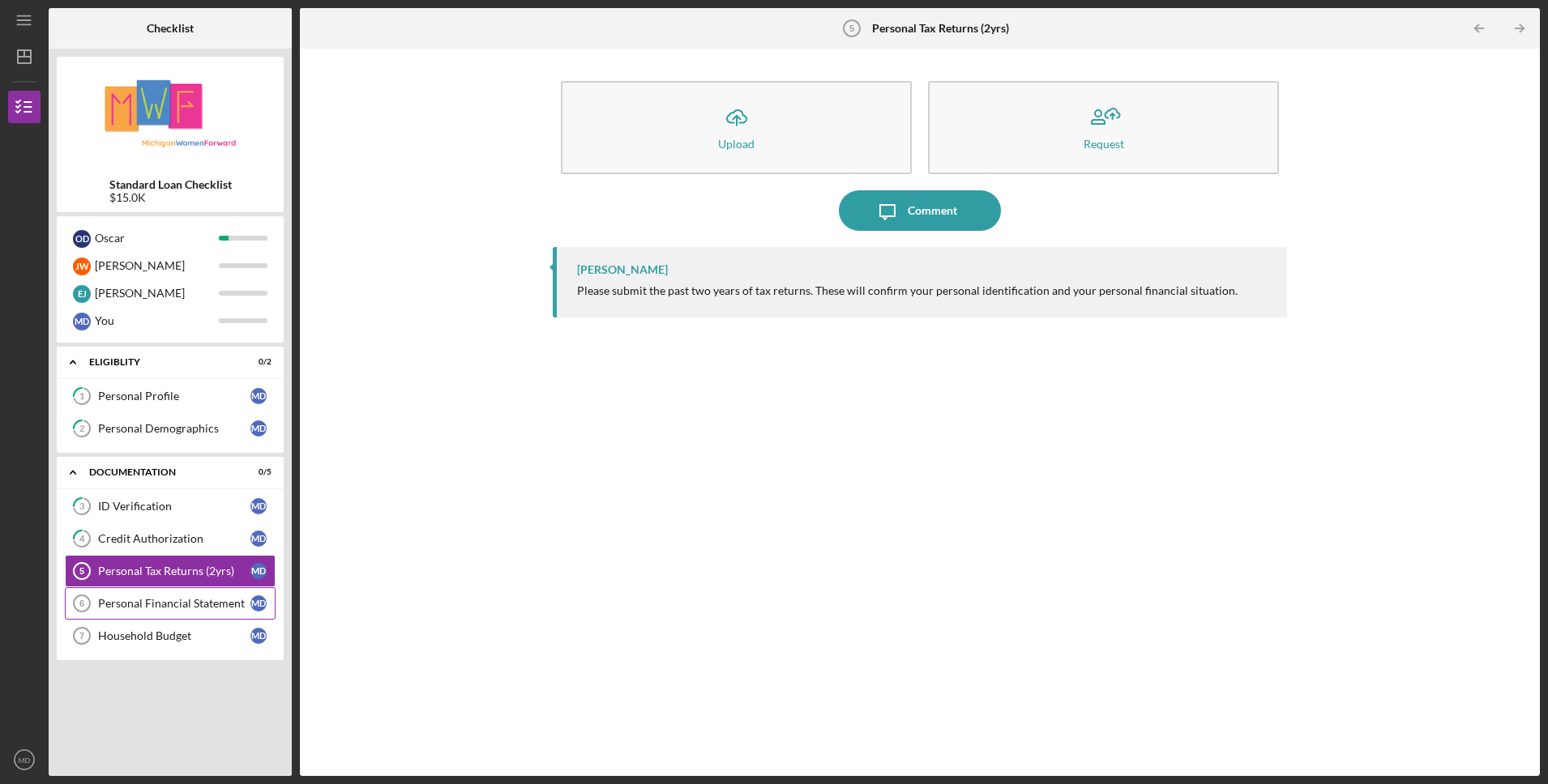
click at [201, 612] on link "Personal Financial Statement 6 Personal Financial Statement M D" at bounding box center [170, 603] width 211 height 32
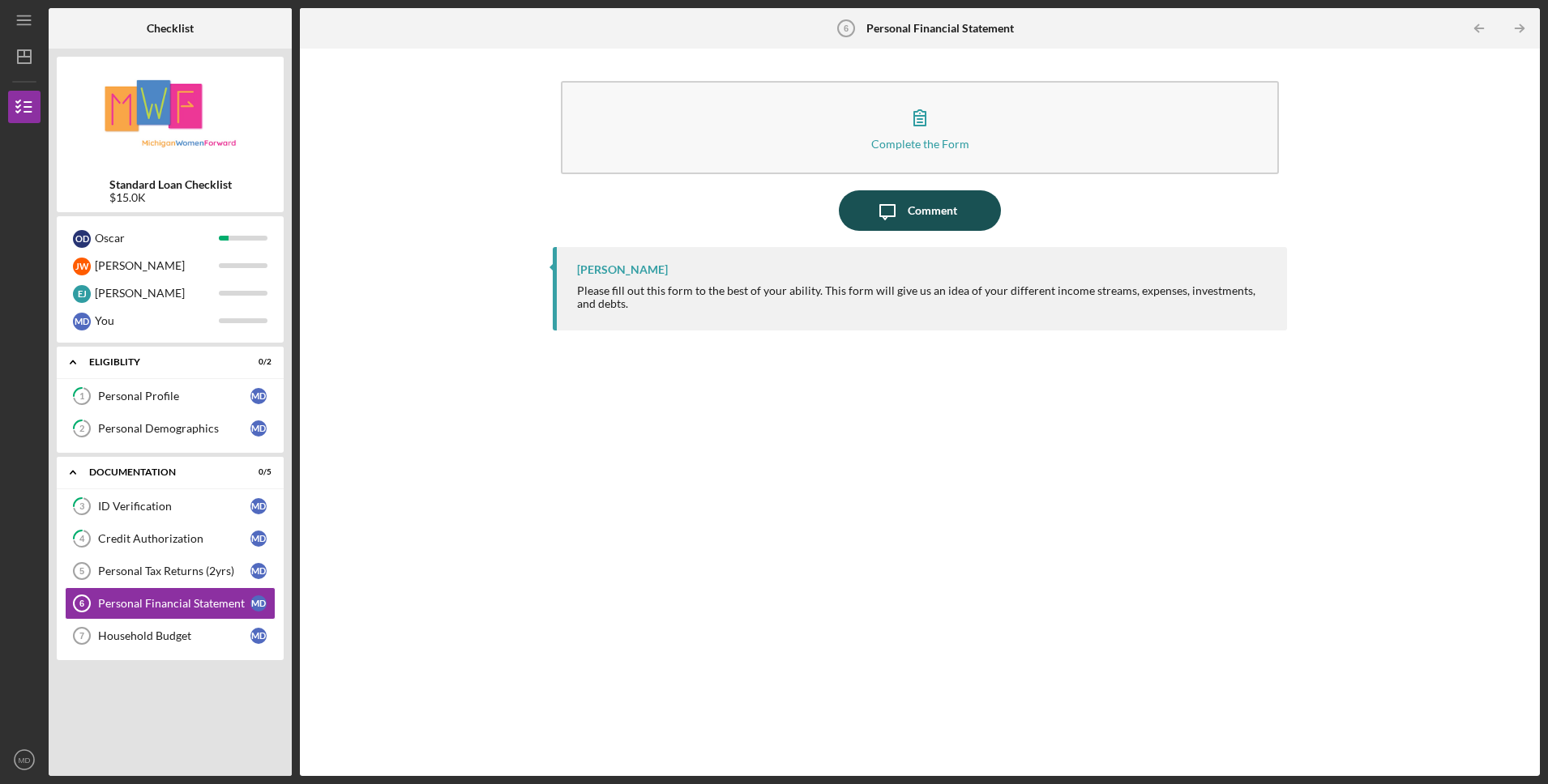
click at [896, 209] on icon "Icon/Message" at bounding box center [887, 211] width 41 height 41
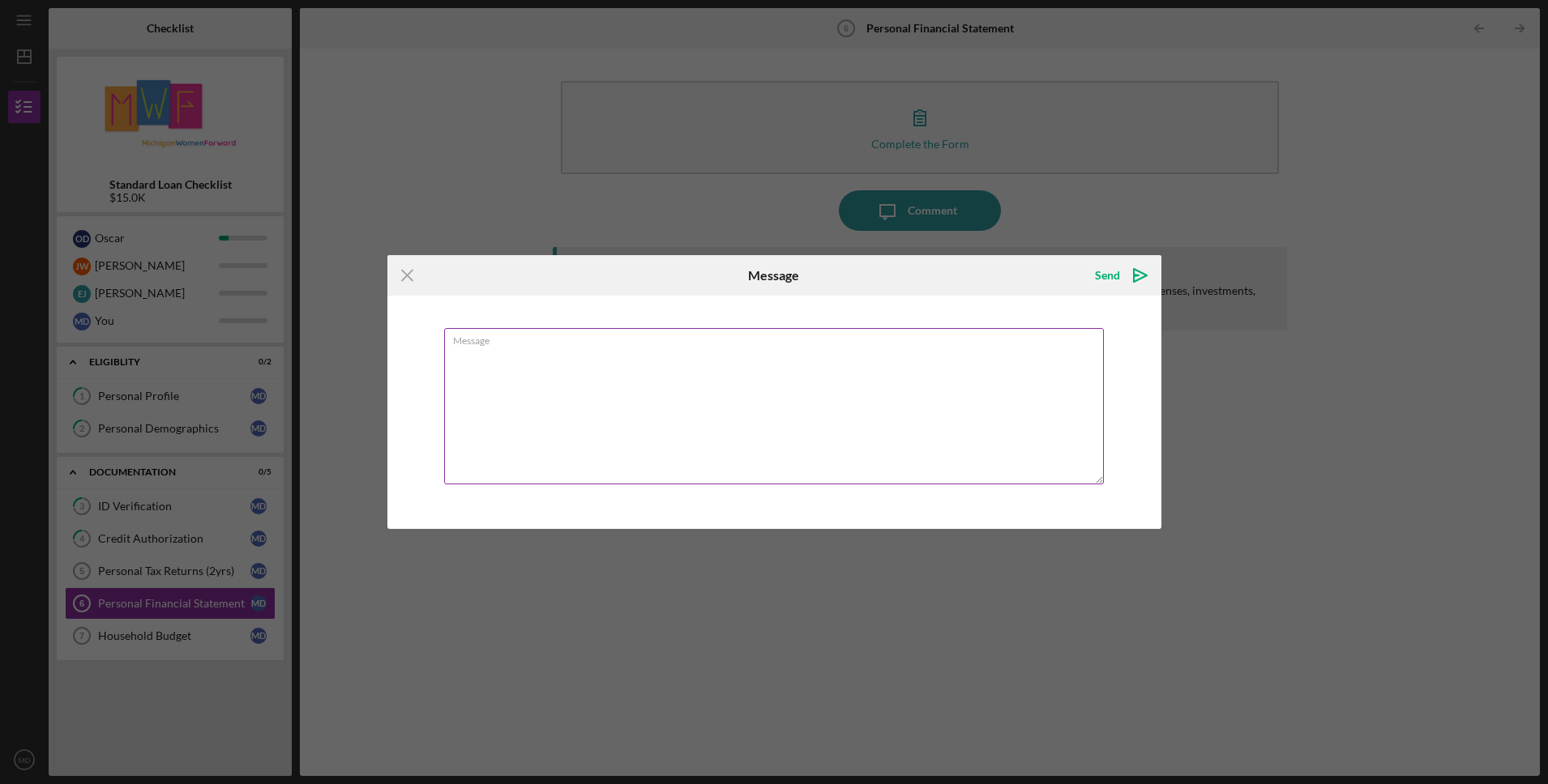
click at [731, 391] on textarea "Message" at bounding box center [774, 405] width 660 height 157
type textarea "Hi, can I have someone else help with me this?"
click at [1125, 271] on icon "Icon/icon-invite-send" at bounding box center [1140, 275] width 41 height 41
